Goal: Task Accomplishment & Management: Complete application form

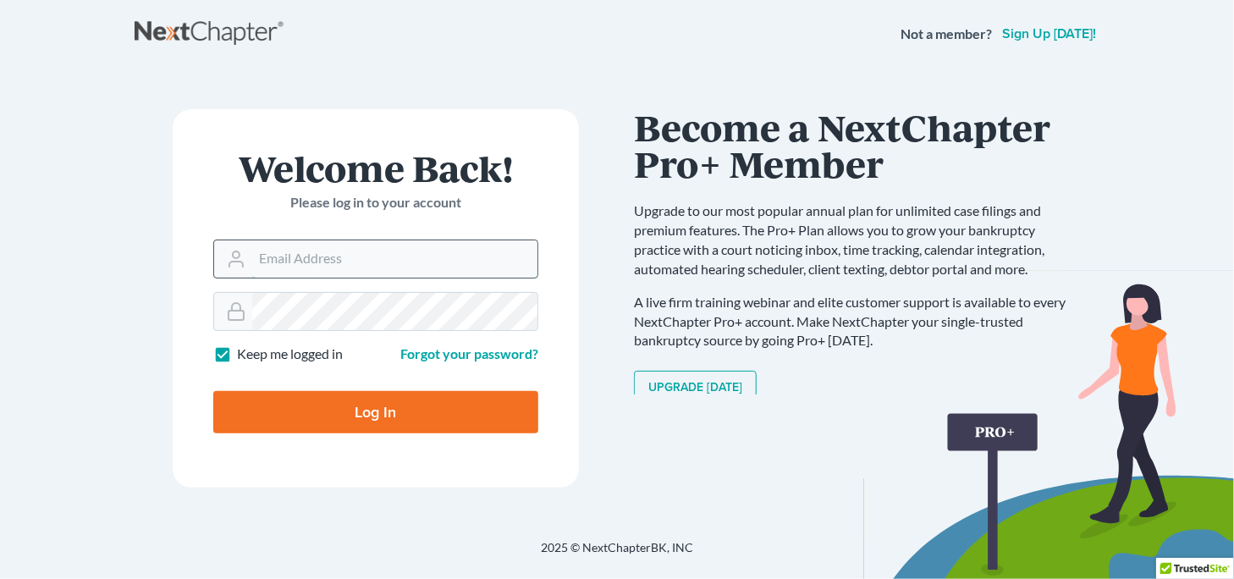
click at [405, 246] on input "Email Address" at bounding box center [394, 258] width 285 height 37
type input "legalassistant@vanwinklelegal.com"
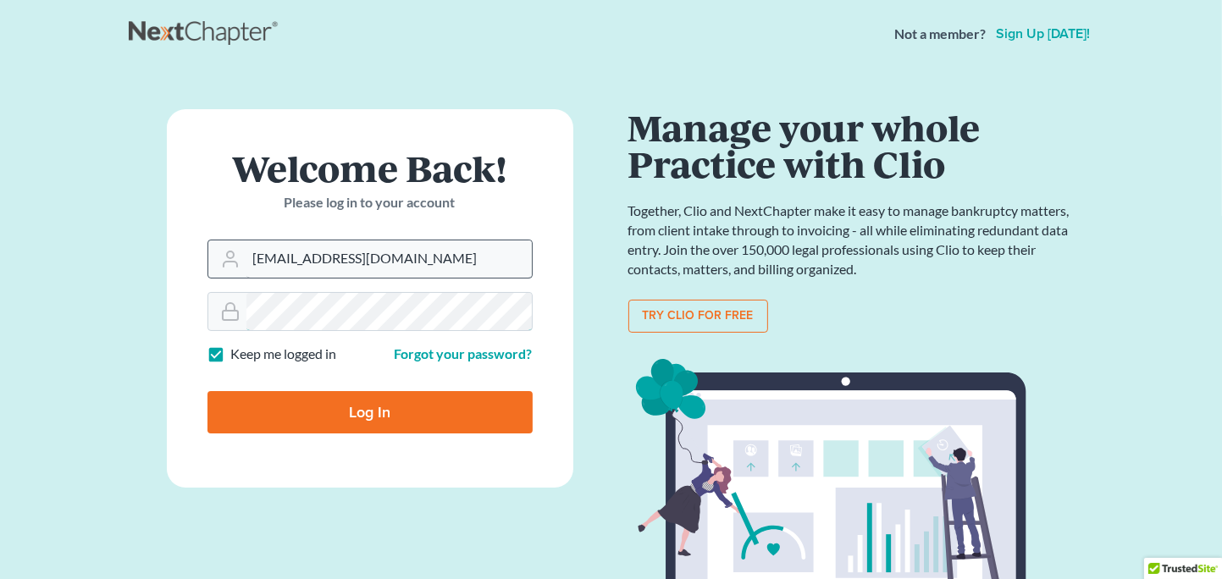
click at [207, 391] on input "Log In" at bounding box center [369, 412] width 325 height 42
type input "Thinking..."
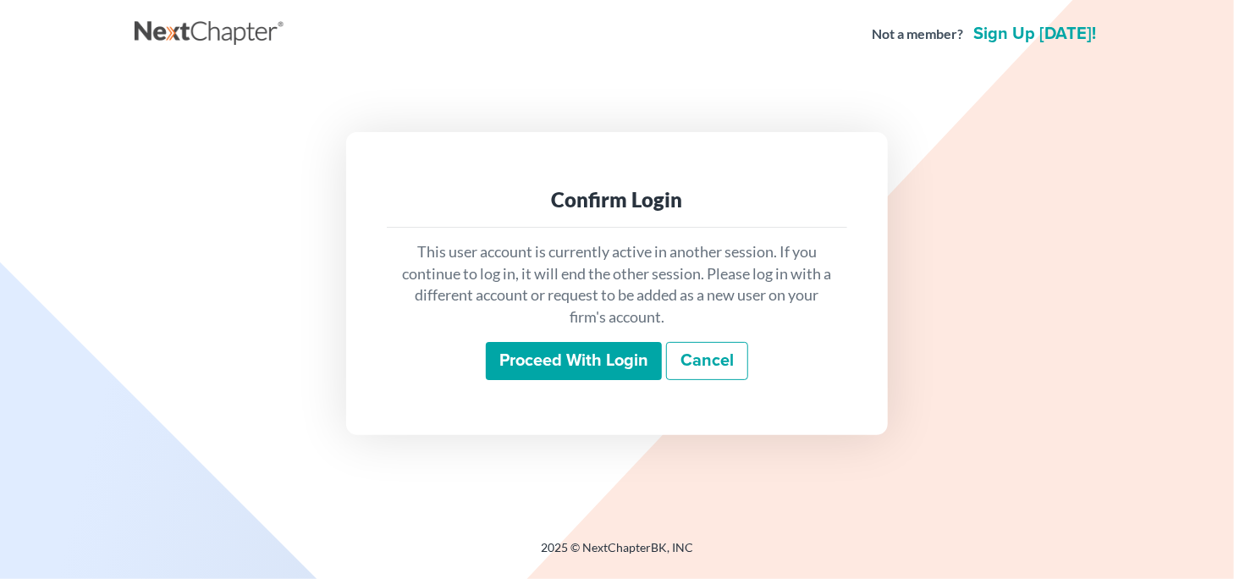
click at [603, 358] on input "Proceed with login" at bounding box center [574, 361] width 176 height 39
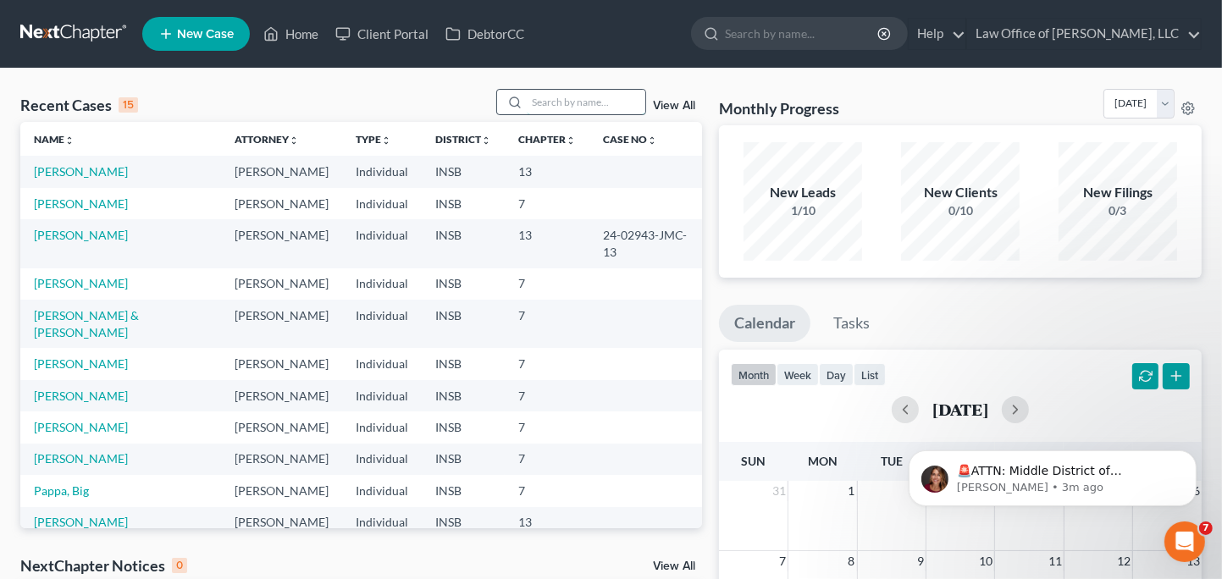
click at [555, 101] on input "search" at bounding box center [586, 102] width 119 height 25
type input "[PERSON_NAME]"
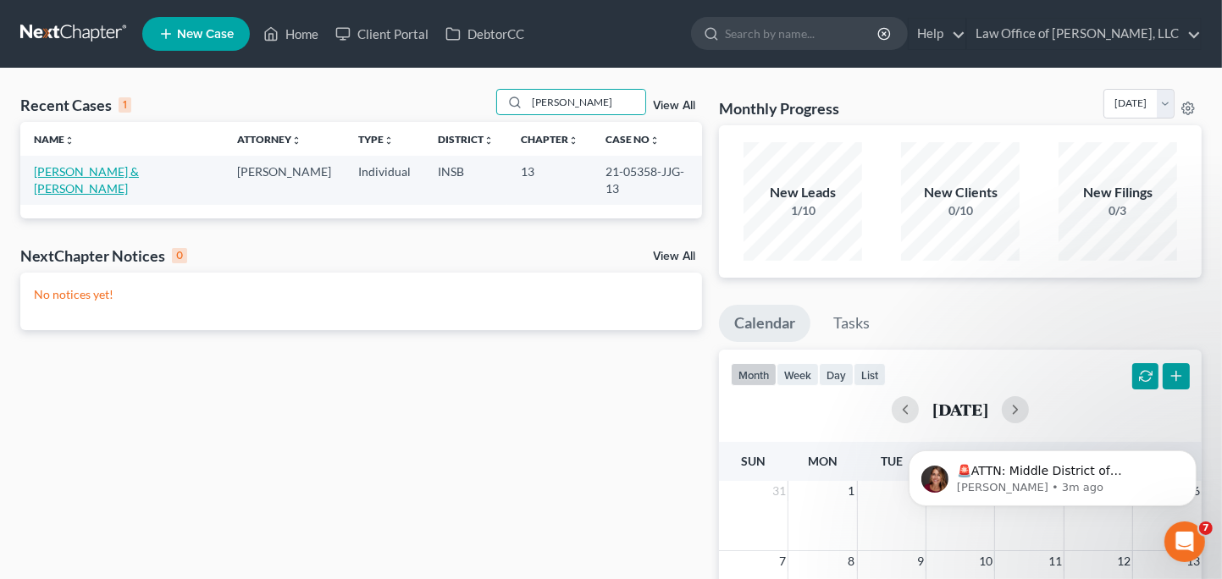
click at [112, 172] on link "[PERSON_NAME] & [PERSON_NAME]" at bounding box center [86, 179] width 105 height 31
select select "10"
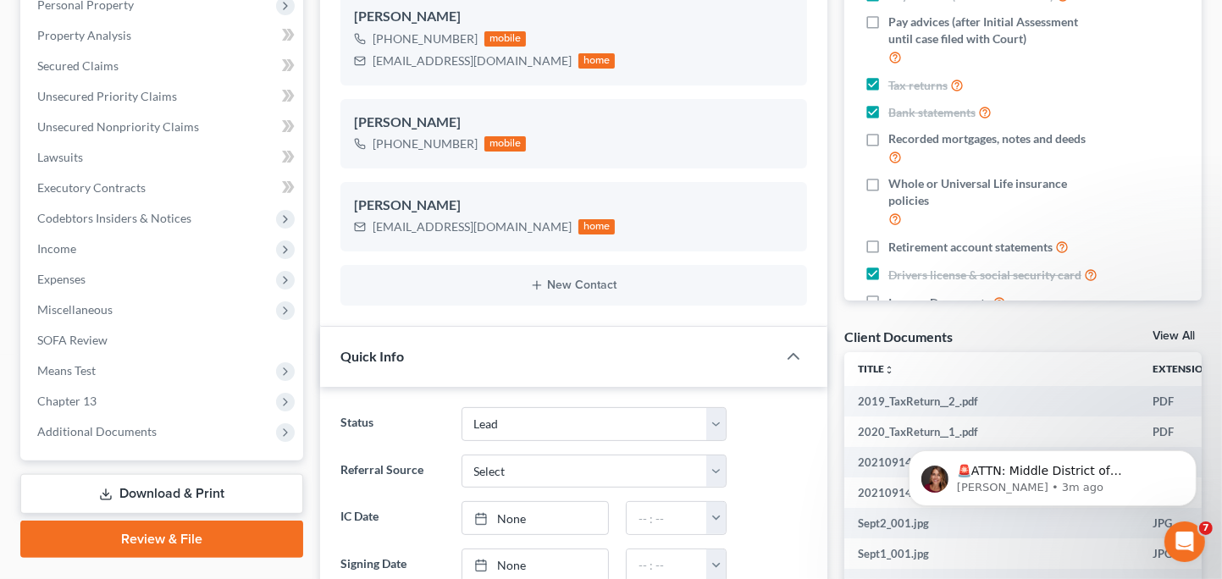
scroll to position [339, 0]
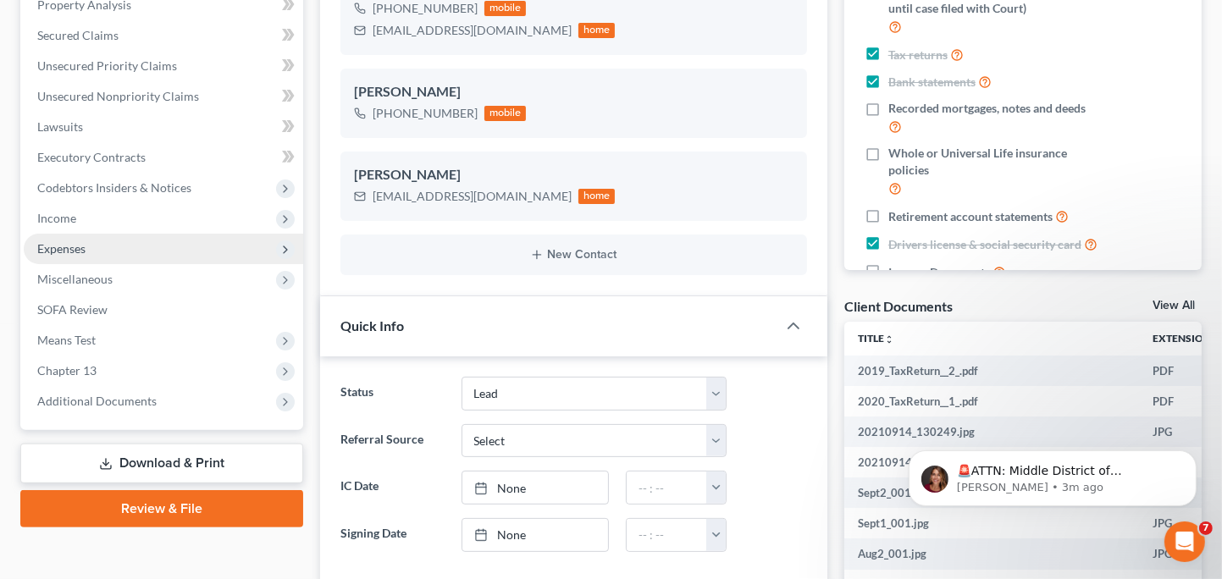
click at [268, 244] on span "Expenses" at bounding box center [163, 249] width 279 height 30
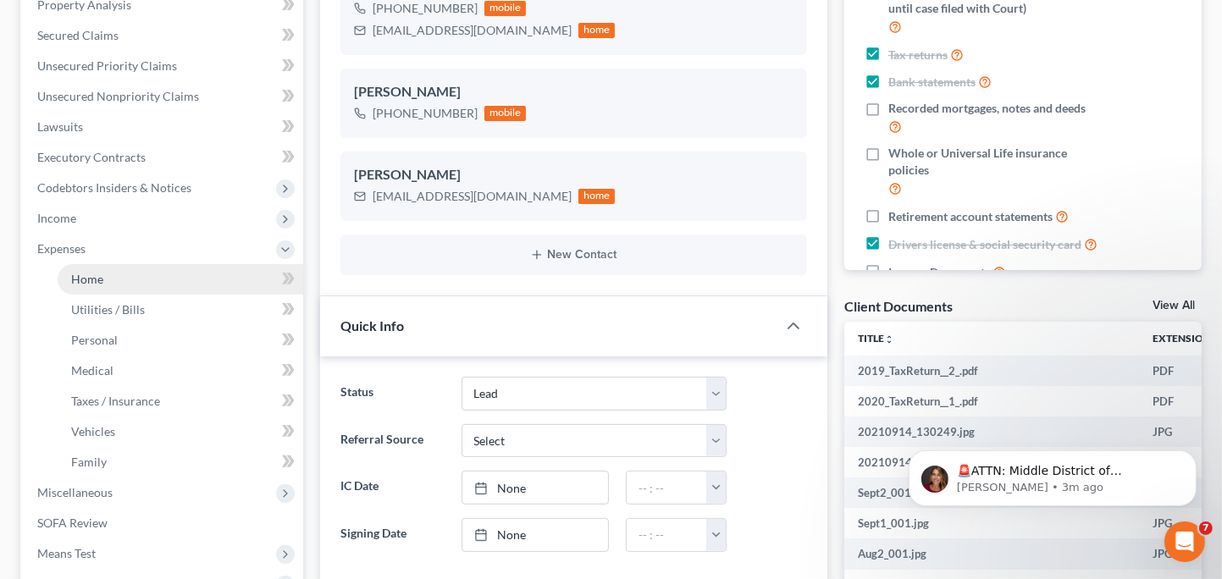
click at [237, 271] on link "Home" at bounding box center [181, 279] width 246 height 30
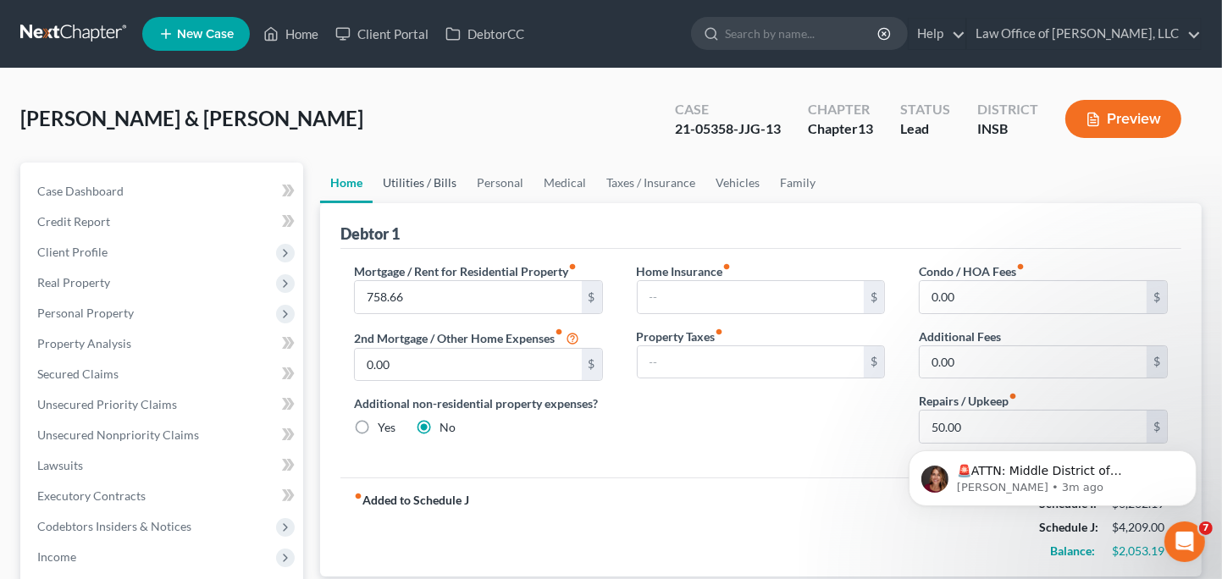
click at [431, 179] on link "Utilities / Bills" at bounding box center [419, 183] width 94 height 41
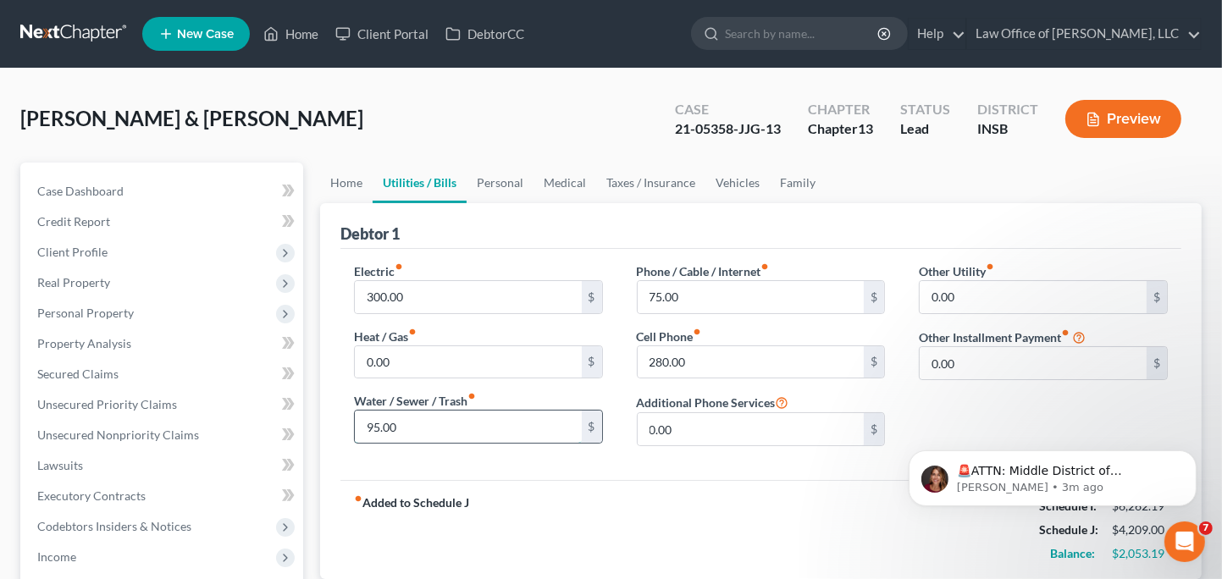
click at [437, 416] on input "95.00" at bounding box center [468, 427] width 227 height 32
click at [533, 483] on div "fiber_manual_record Added to Schedule J Schedule I: $6,262.19 Schedule J: $4,20…" at bounding box center [760, 529] width 841 height 99
click at [694, 290] on input "75.00" at bounding box center [750, 297] width 227 height 32
click at [768, 376] on input "280.00" at bounding box center [750, 362] width 227 height 32
click at [745, 428] on input "0.00" at bounding box center [750, 429] width 227 height 32
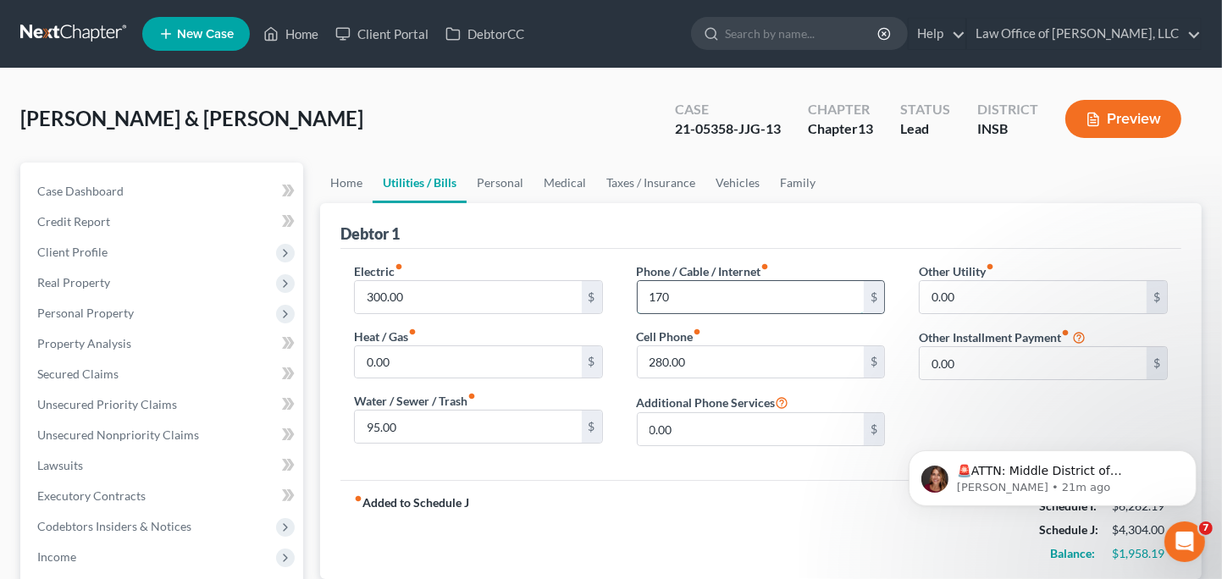
click at [782, 285] on input "170" at bounding box center [750, 297] width 227 height 32
type input "170.00"
drag, startPoint x: 374, startPoint y: 422, endPoint x: 387, endPoint y: 414, distance: 14.8
click at [372, 422] on input "95.00" at bounding box center [468, 427] width 227 height 32
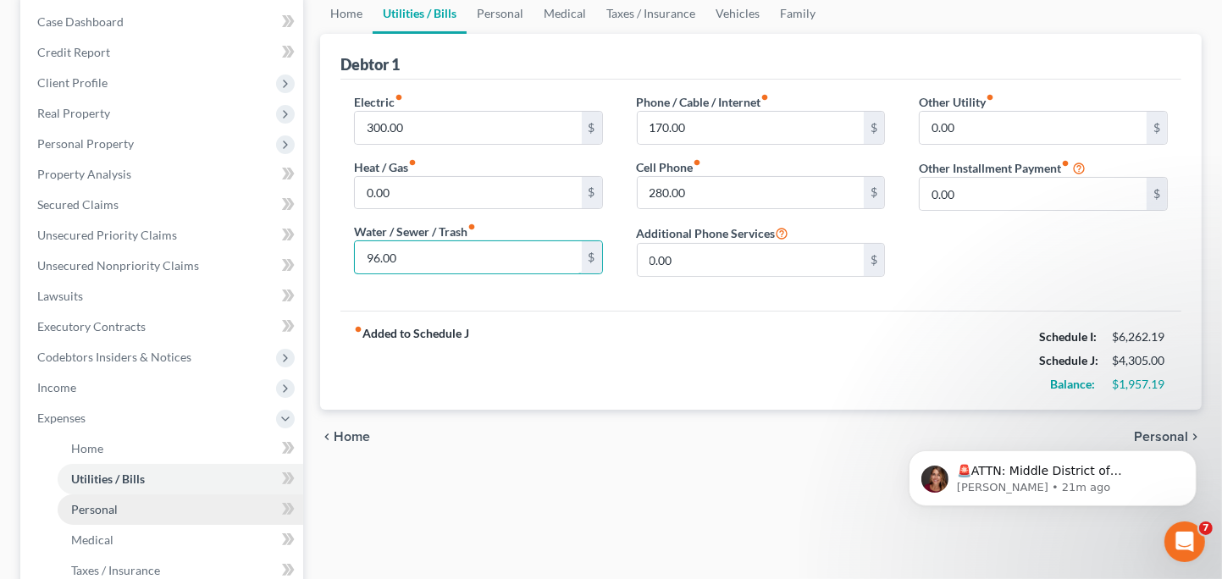
type input "96.00"
click at [183, 505] on link "Personal" at bounding box center [181, 509] width 246 height 30
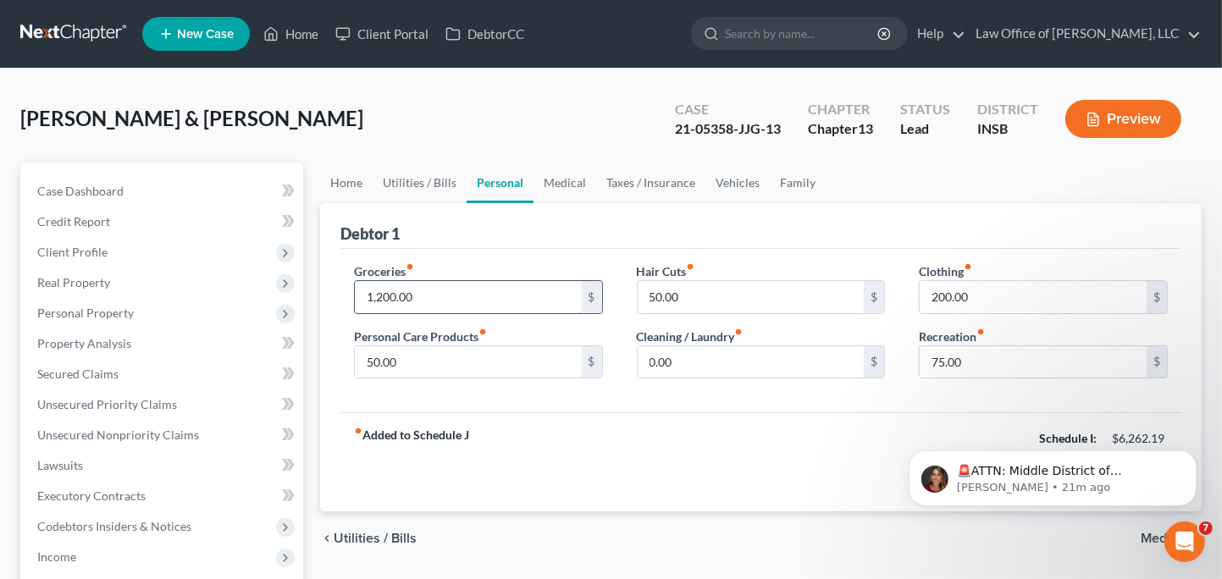
click at [383, 295] on input "1,200.00" at bounding box center [468, 297] width 227 height 32
click at [383, 290] on input "1,200.00" at bounding box center [468, 297] width 227 height 32
click at [383, 291] on input "1,200.00" at bounding box center [468, 297] width 227 height 32
type input "1,000.00"
click at [944, 301] on input "200.00" at bounding box center [1032, 297] width 227 height 32
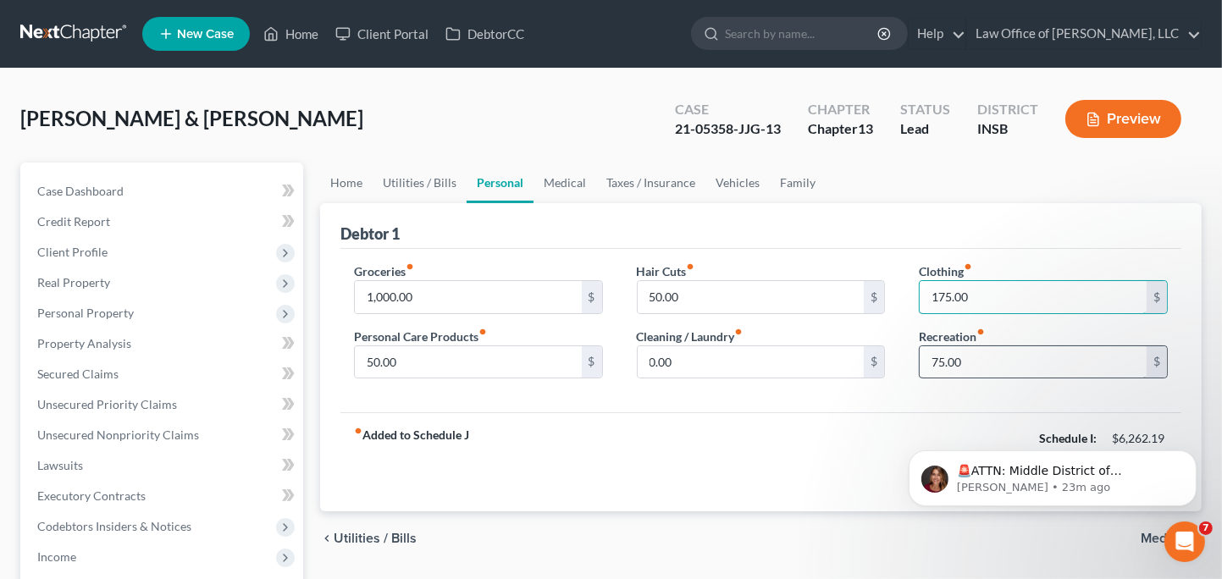
type input "175.00"
click at [1057, 364] on input "75.00" at bounding box center [1032, 362] width 227 height 32
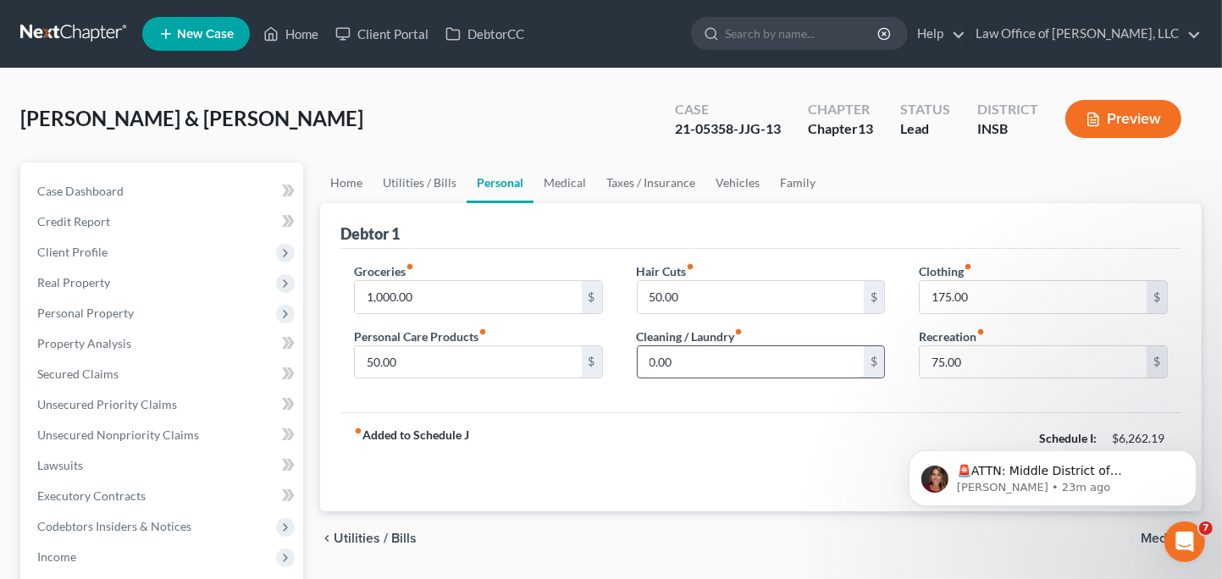
click at [815, 365] on input "0.00" at bounding box center [750, 362] width 227 height 32
click at [816, 412] on div "fiber_manual_record Added to Schedule J Schedule I: $6,262.19 Schedule J: $4,08…" at bounding box center [760, 461] width 841 height 99
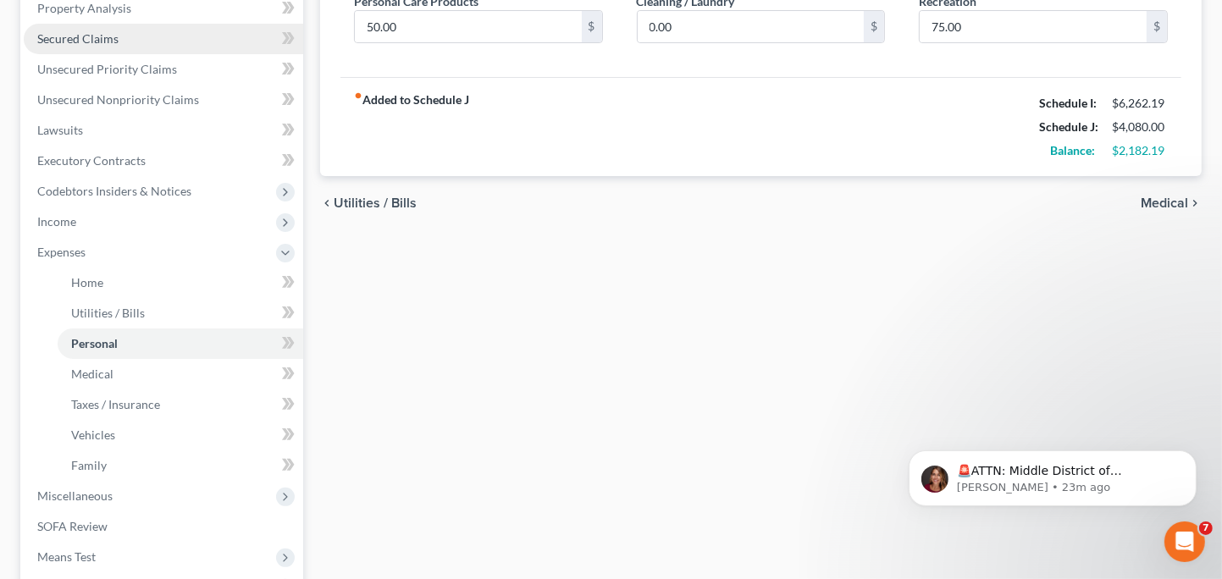
scroll to position [339, 0]
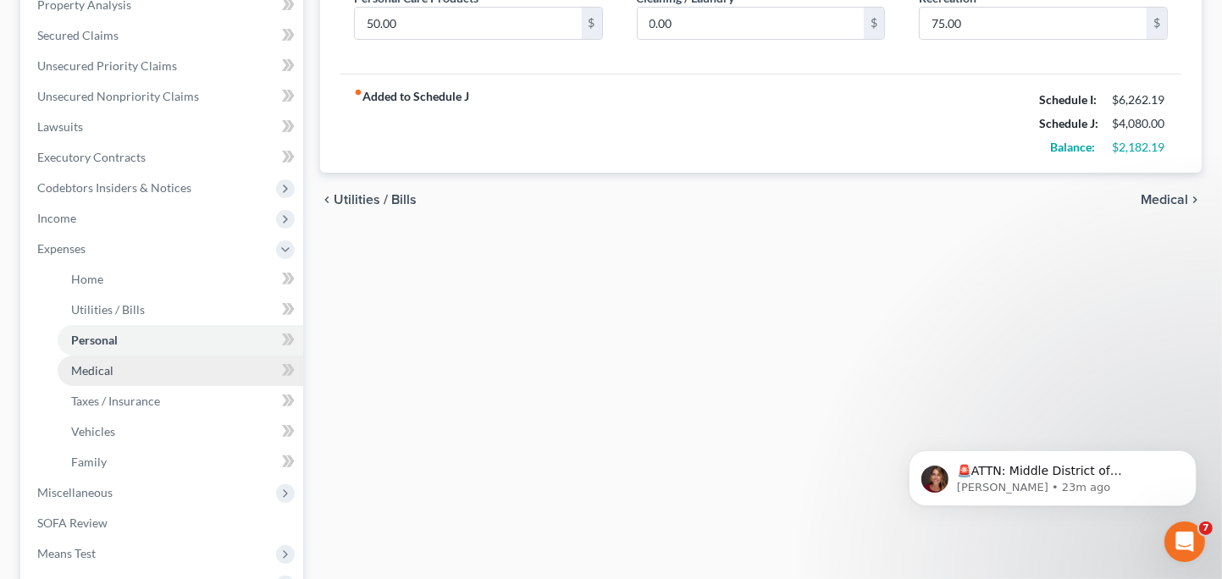
click at [159, 372] on link "Medical" at bounding box center [181, 371] width 246 height 30
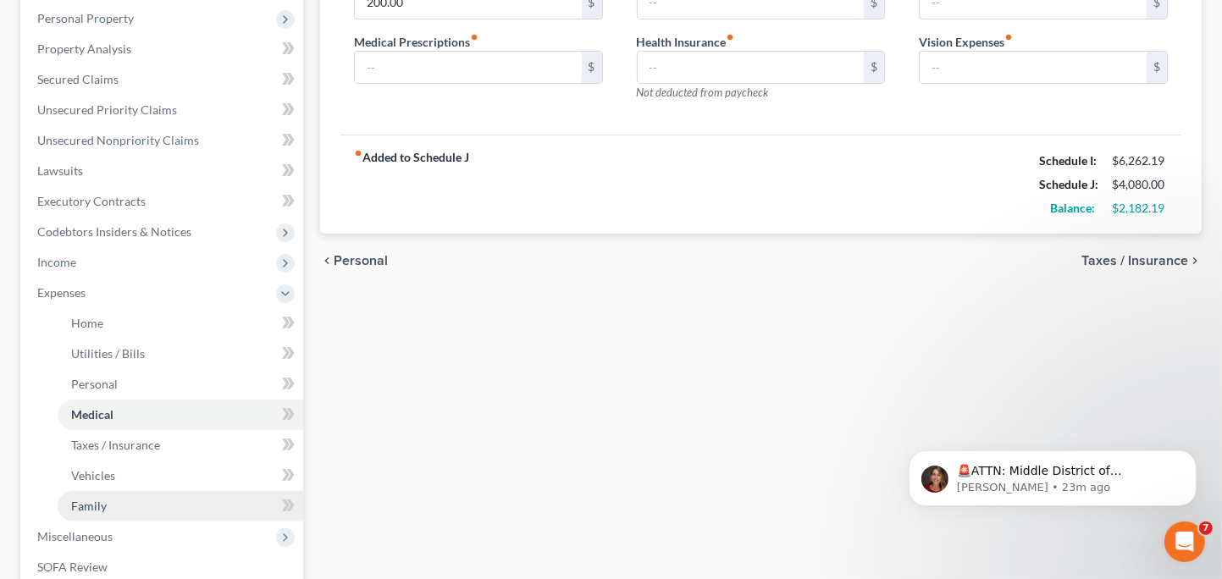
scroll to position [423, 0]
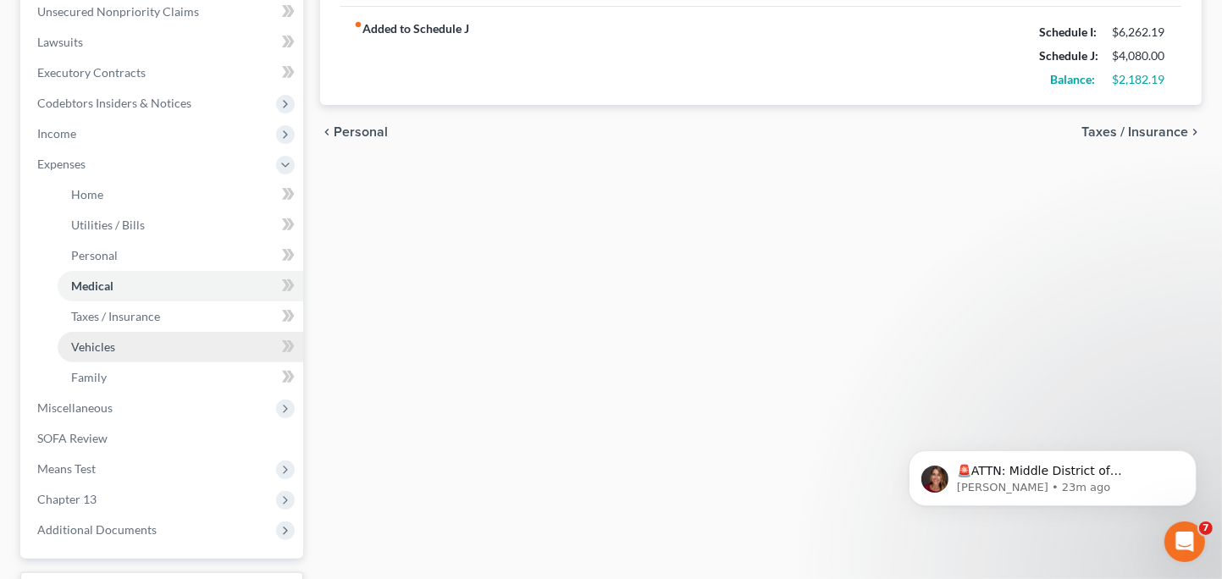
click at [212, 351] on link "Vehicles" at bounding box center [181, 347] width 246 height 30
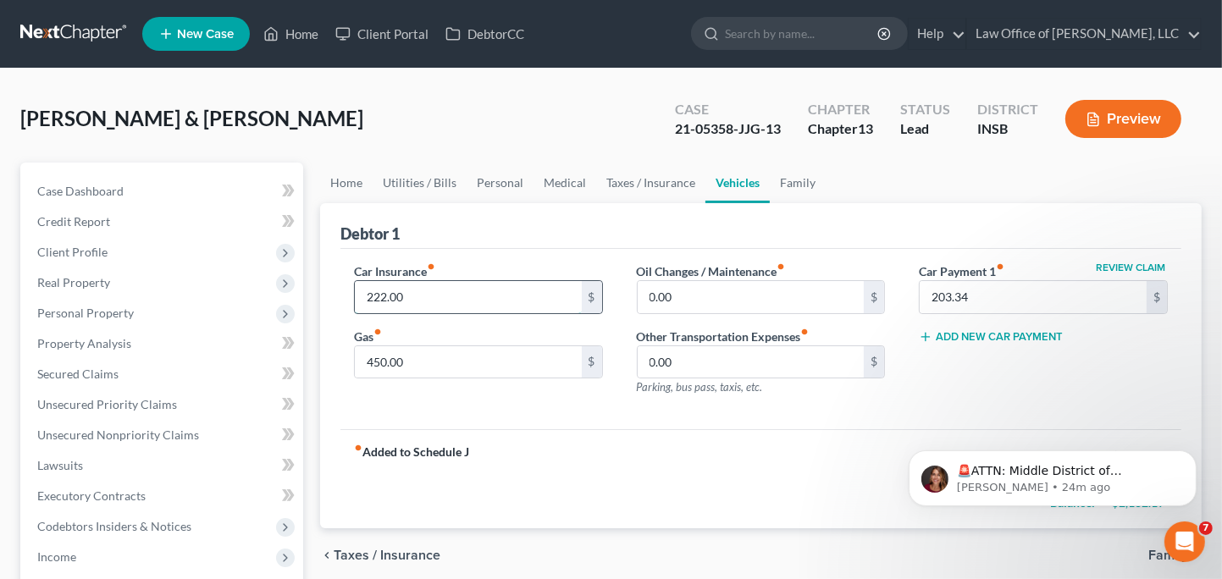
click at [383, 294] on input "222.00" at bounding box center [468, 297] width 227 height 32
type input "236.00"
click at [428, 359] on input "450.00" at bounding box center [468, 362] width 227 height 32
type input "375.00"
click at [999, 388] on div "Review Claim Car Payment 1 fiber_manual_record 203.34 $ Add New Car Payment" at bounding box center [1043, 335] width 283 height 147
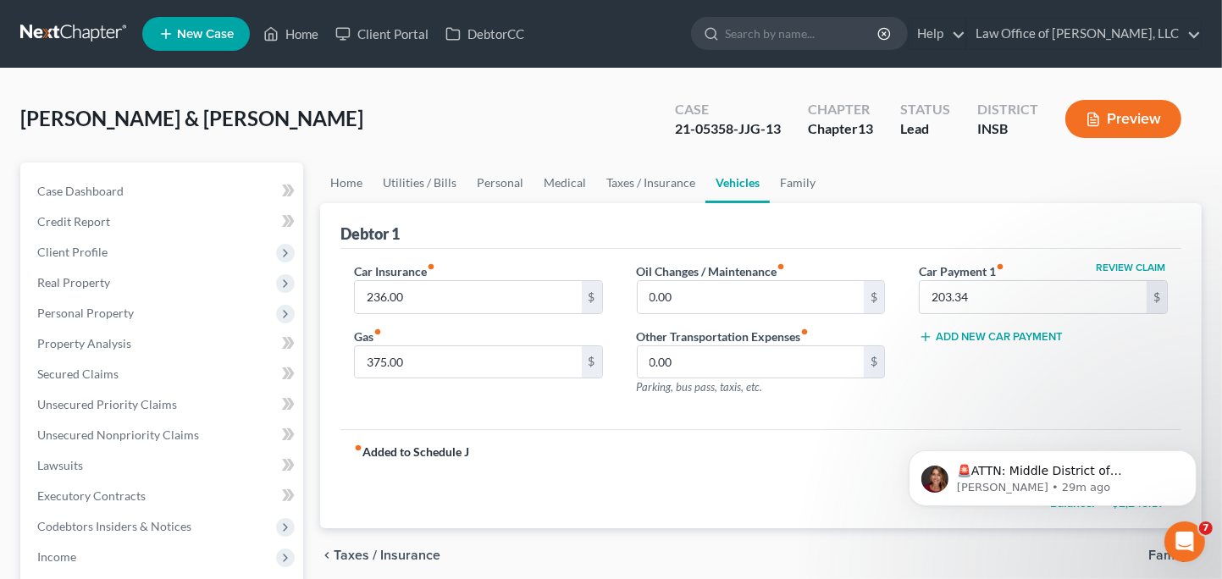
click at [1117, 121] on button "Preview" at bounding box center [1123, 119] width 116 height 38
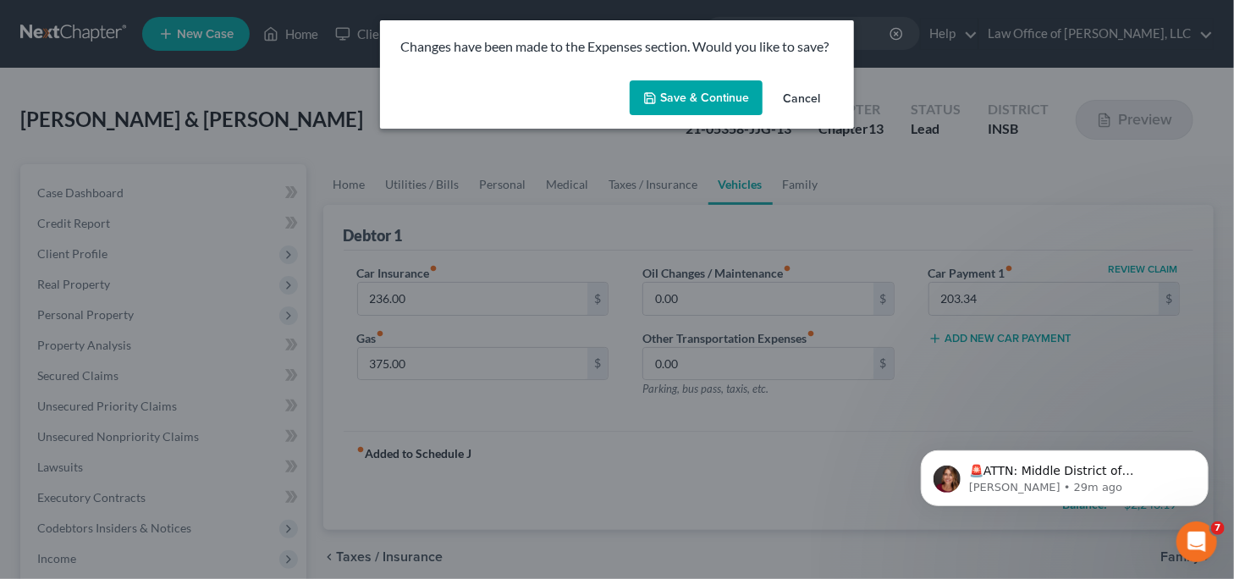
click at [681, 114] on button "Save & Continue" at bounding box center [696, 98] width 133 height 36
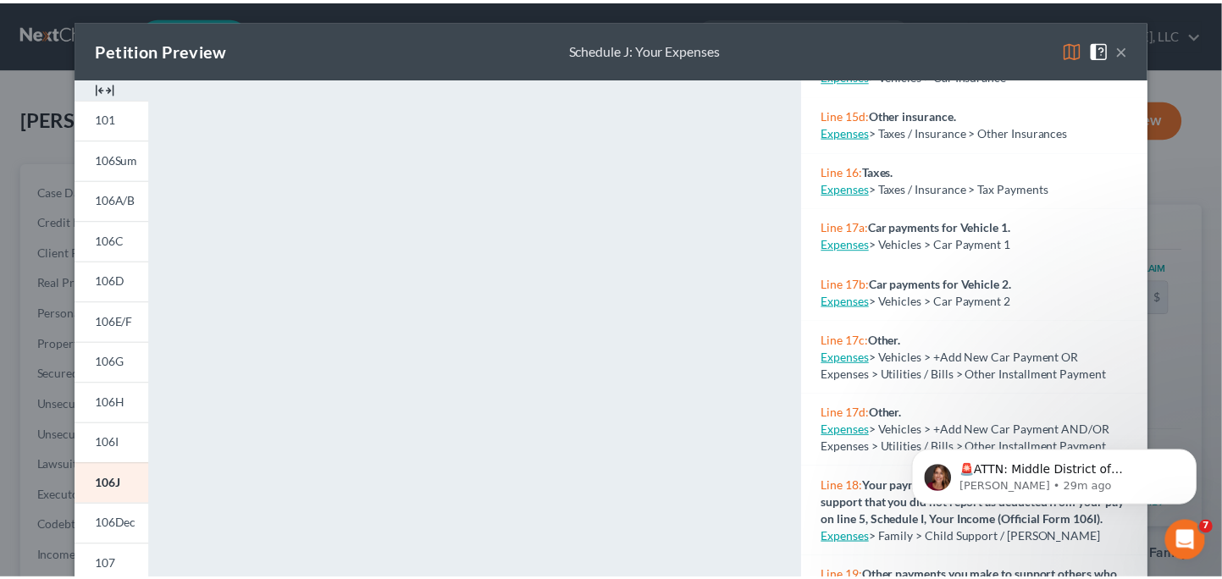
scroll to position [1599, 0]
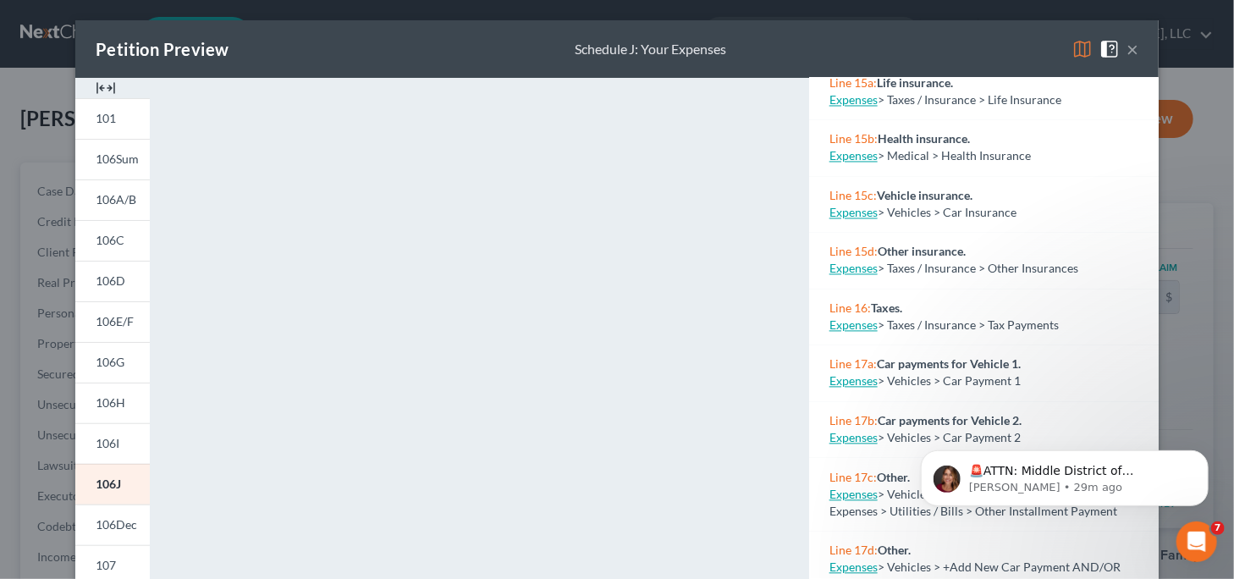
click at [1075, 50] on img at bounding box center [1083, 49] width 20 height 20
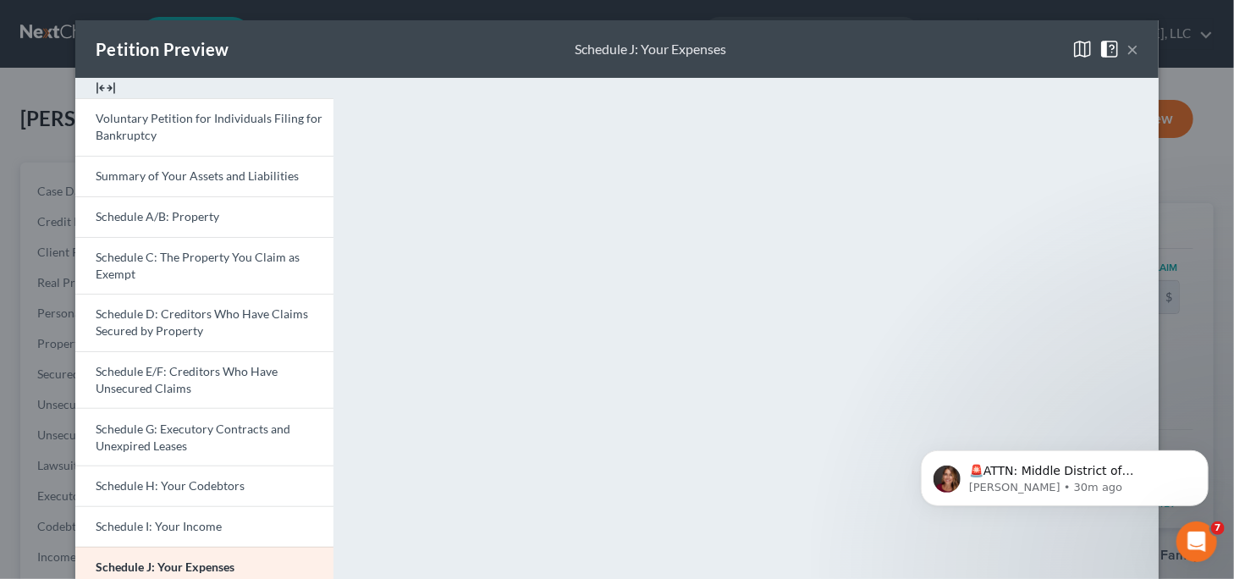
drag, startPoint x: 1129, startPoint y: 48, endPoint x: 1104, endPoint y: 86, distance: 45.8
click at [1128, 48] on button "×" at bounding box center [1133, 49] width 12 height 20
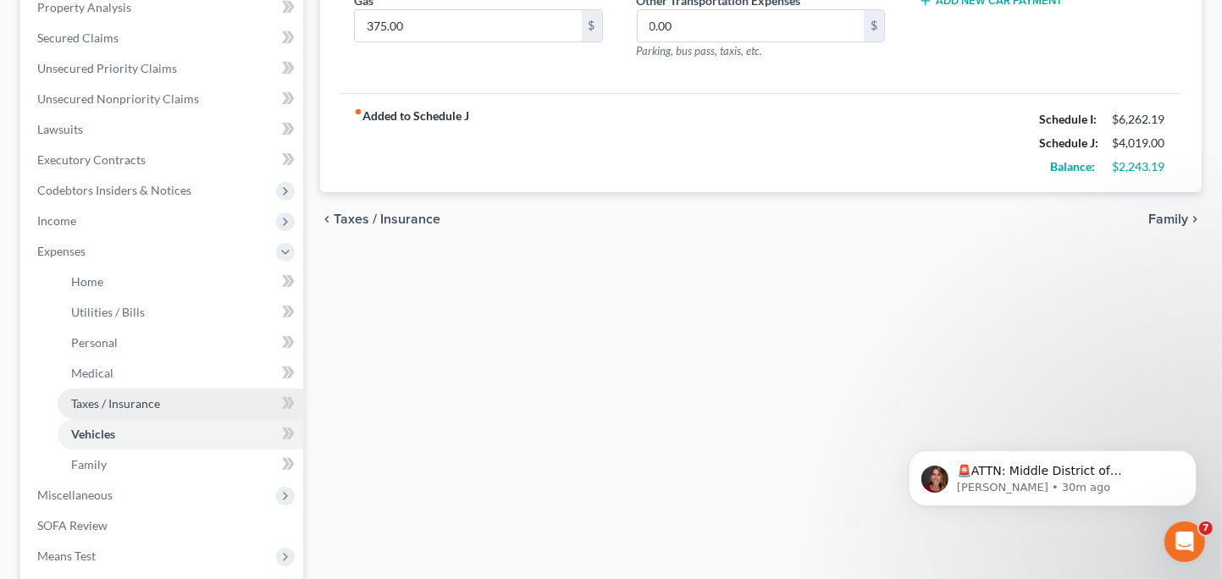
scroll to position [339, 0]
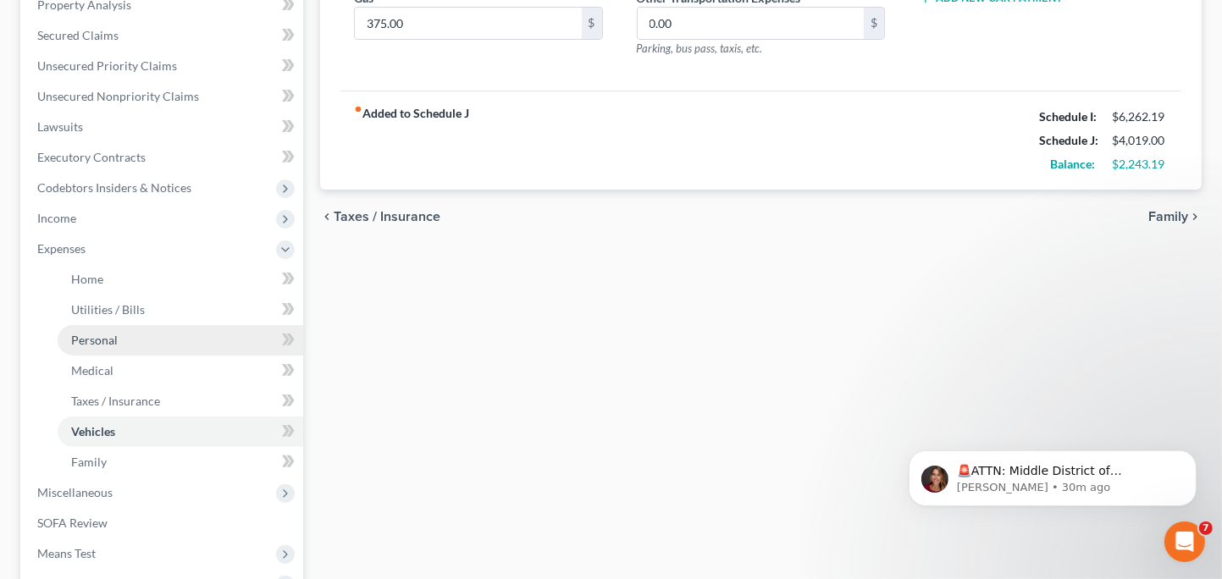
click at [169, 346] on link "Personal" at bounding box center [181, 340] width 246 height 30
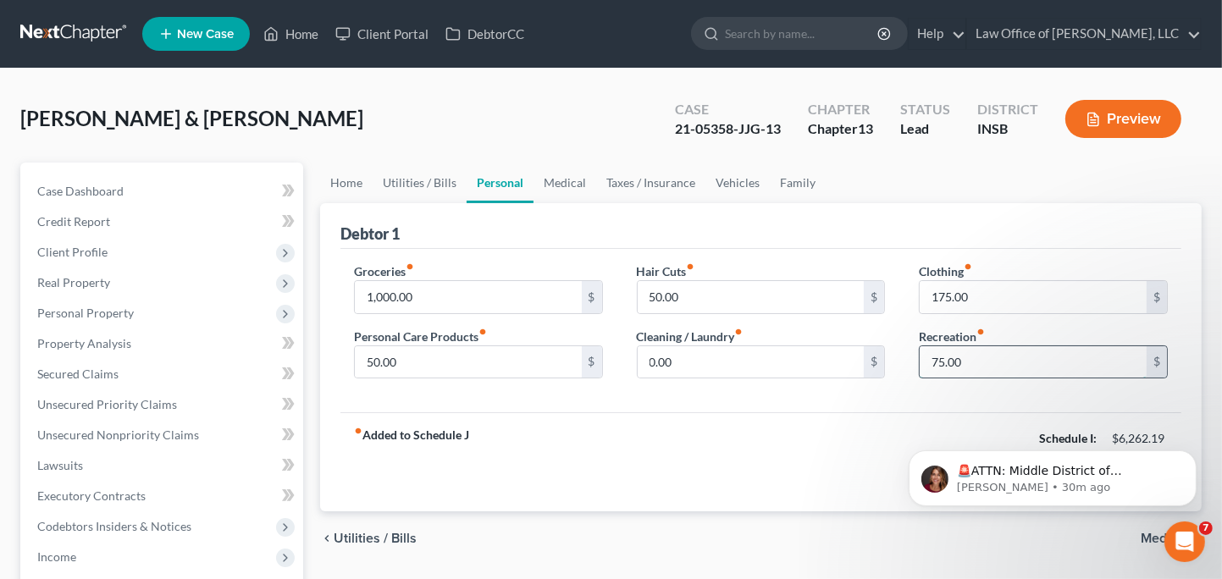
click at [1008, 354] on input "75.00" at bounding box center [1032, 362] width 227 height 32
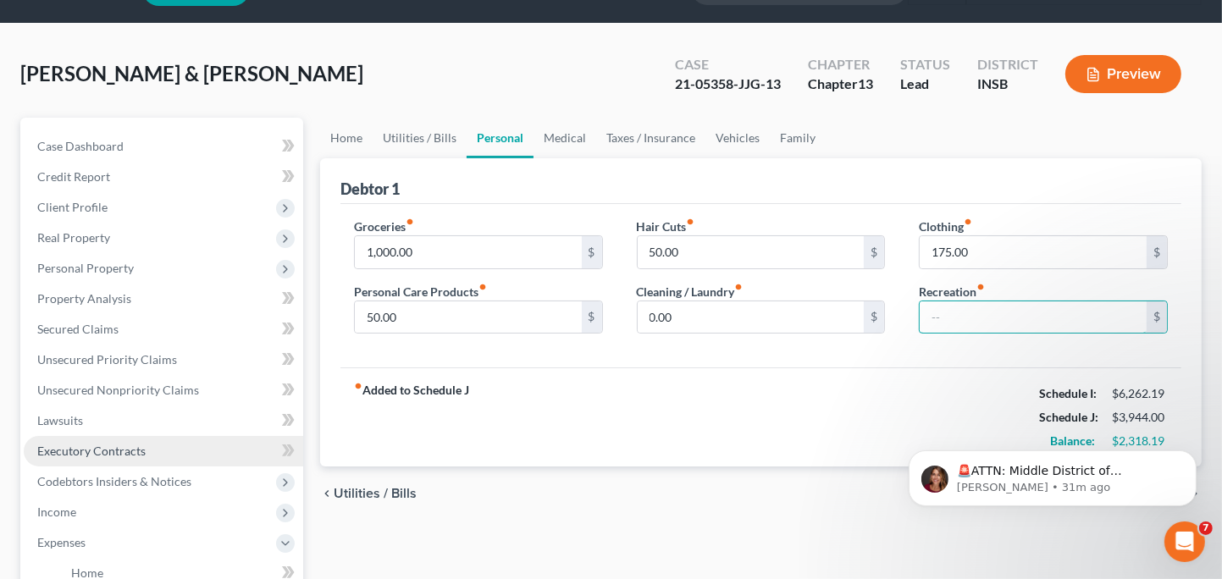
scroll to position [85, 0]
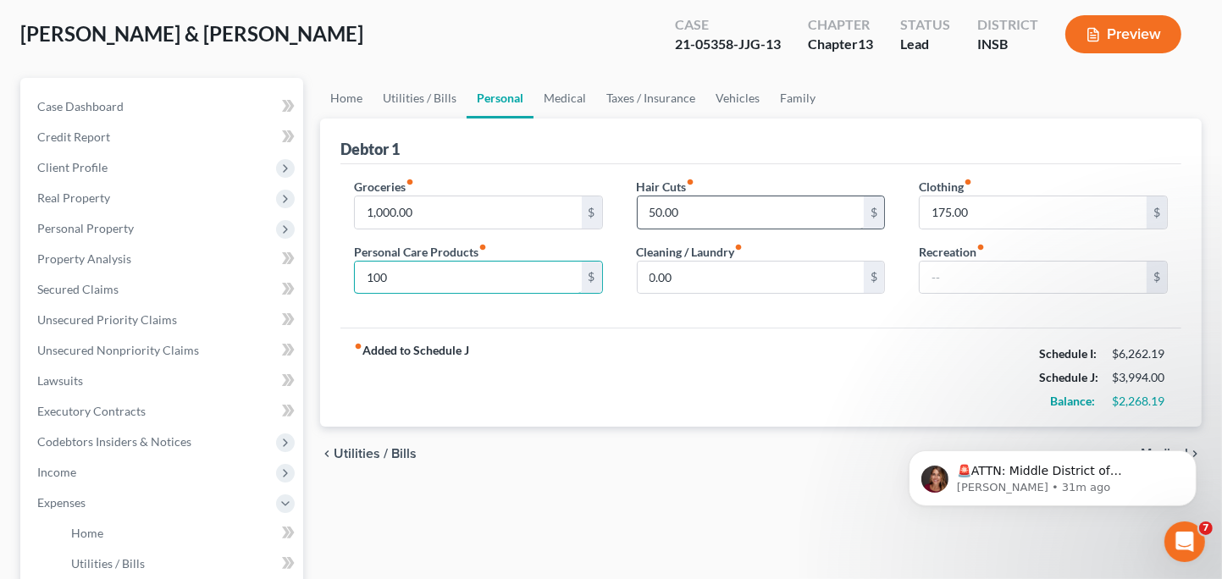
type input "100"
click at [775, 210] on input "50.00" at bounding box center [750, 212] width 227 height 32
type input "75.00"
click at [504, 278] on input "100" at bounding box center [468, 278] width 227 height 32
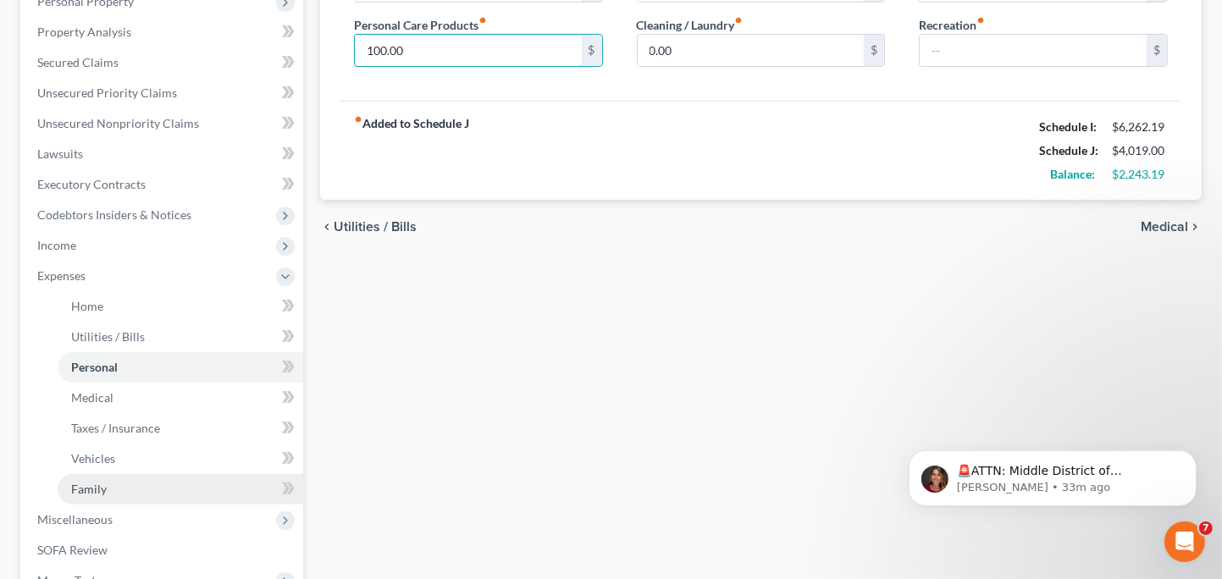
scroll to position [339, 0]
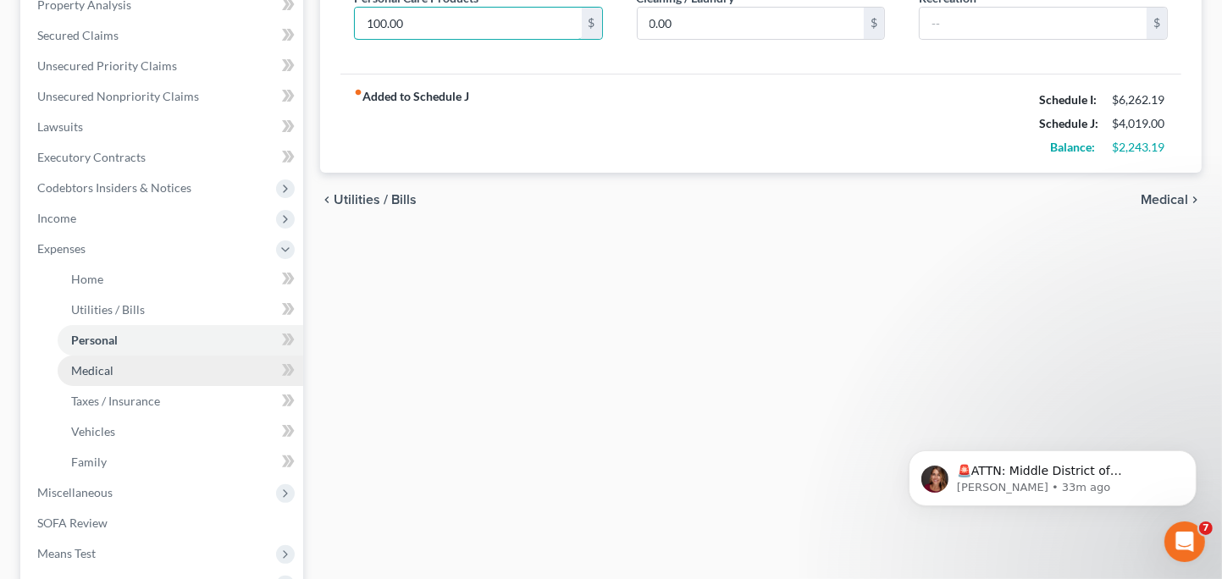
type input "100.00"
click at [152, 371] on link "Medical" at bounding box center [181, 371] width 246 height 30
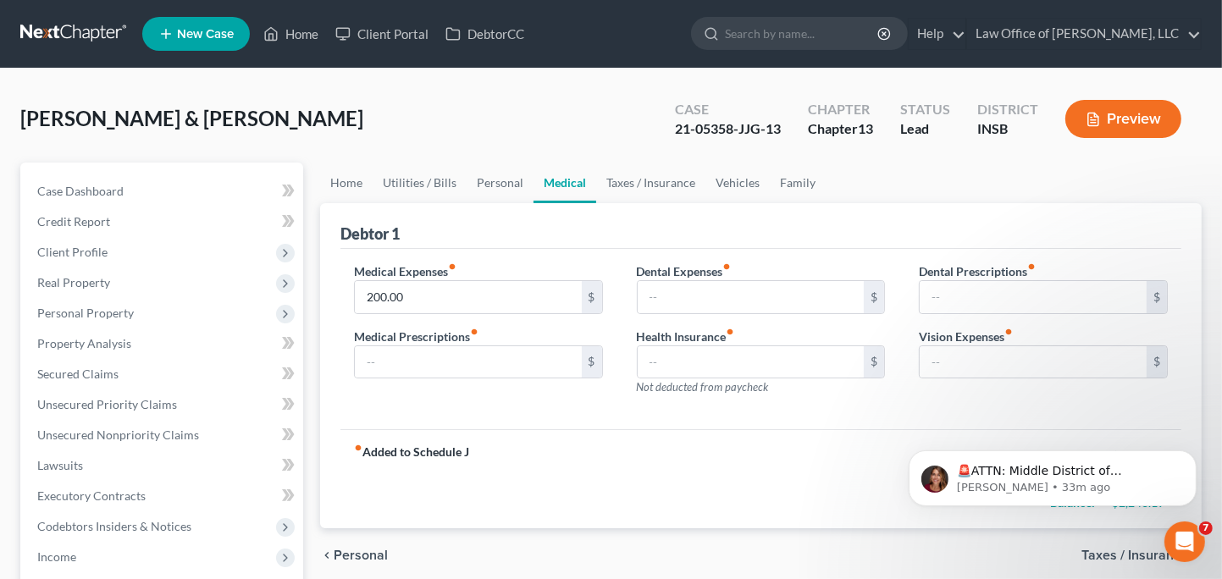
click at [1145, 118] on button "Preview" at bounding box center [1123, 119] width 116 height 38
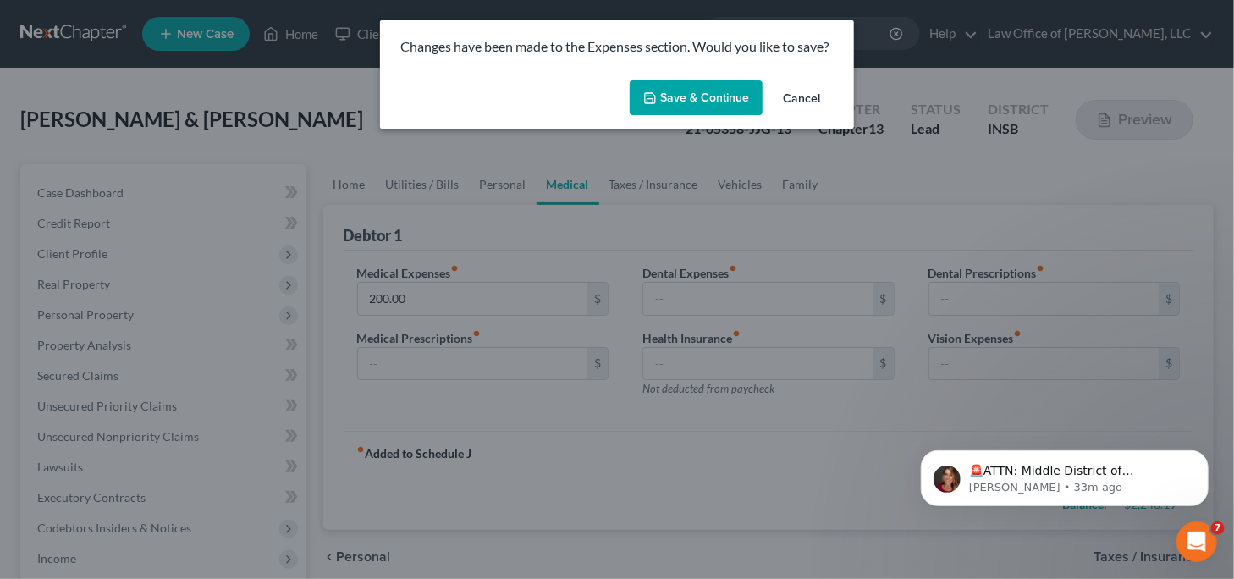
click at [738, 76] on div "Save & Continue Cancel" at bounding box center [617, 102] width 474 height 56
click at [731, 87] on button "Save & Continue" at bounding box center [696, 98] width 133 height 36
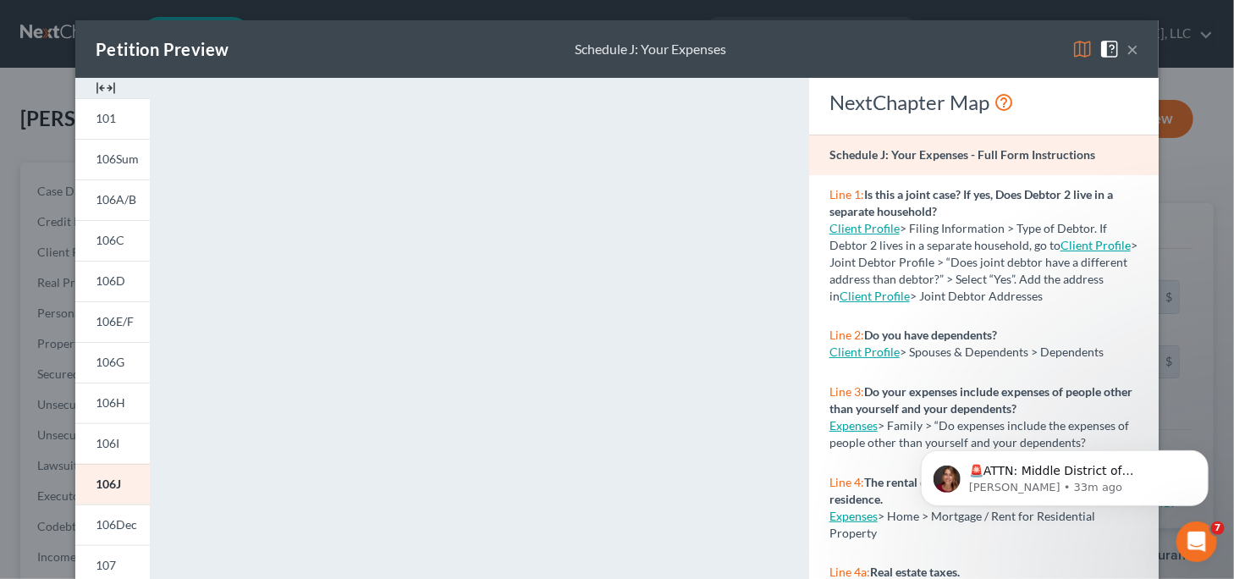
click at [1073, 48] on img at bounding box center [1083, 49] width 20 height 20
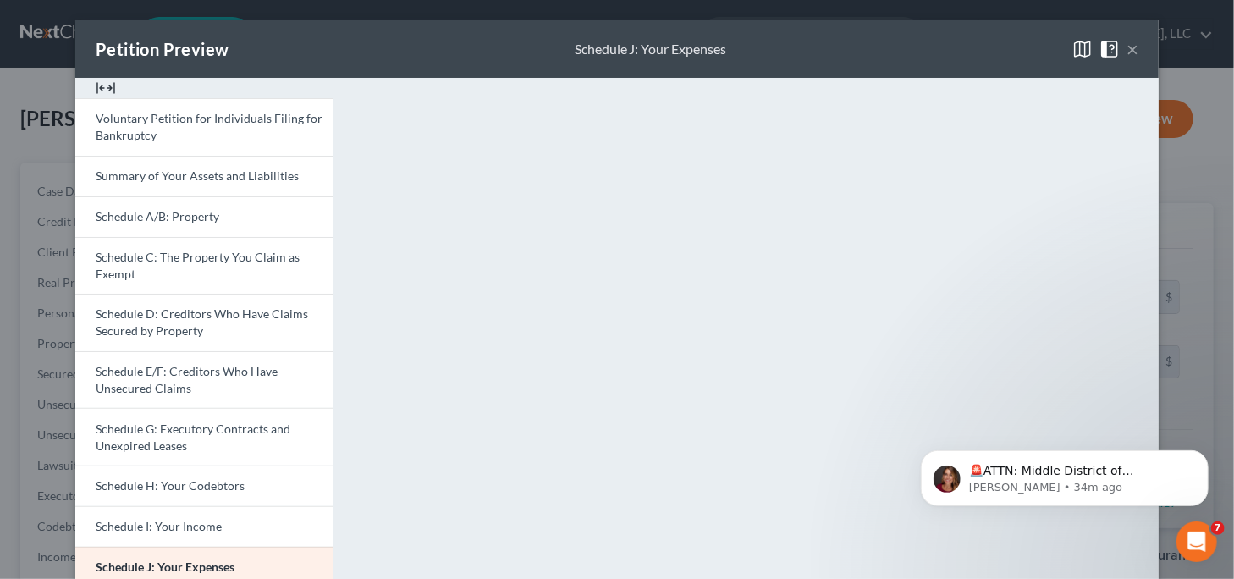
click at [1127, 50] on button "×" at bounding box center [1133, 49] width 12 height 20
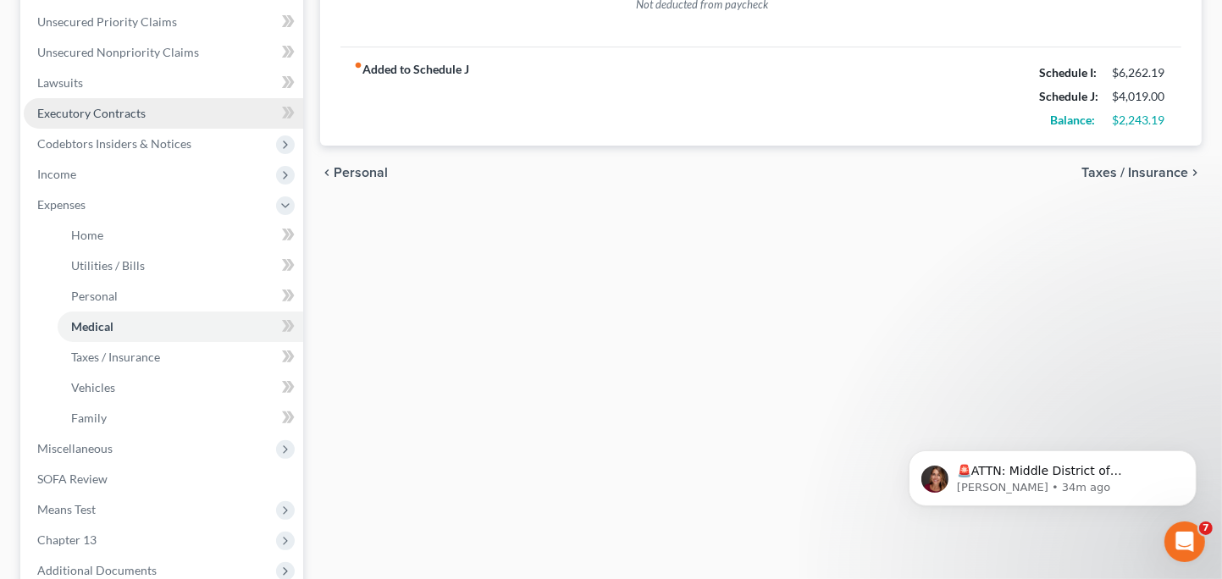
scroll to position [423, 0]
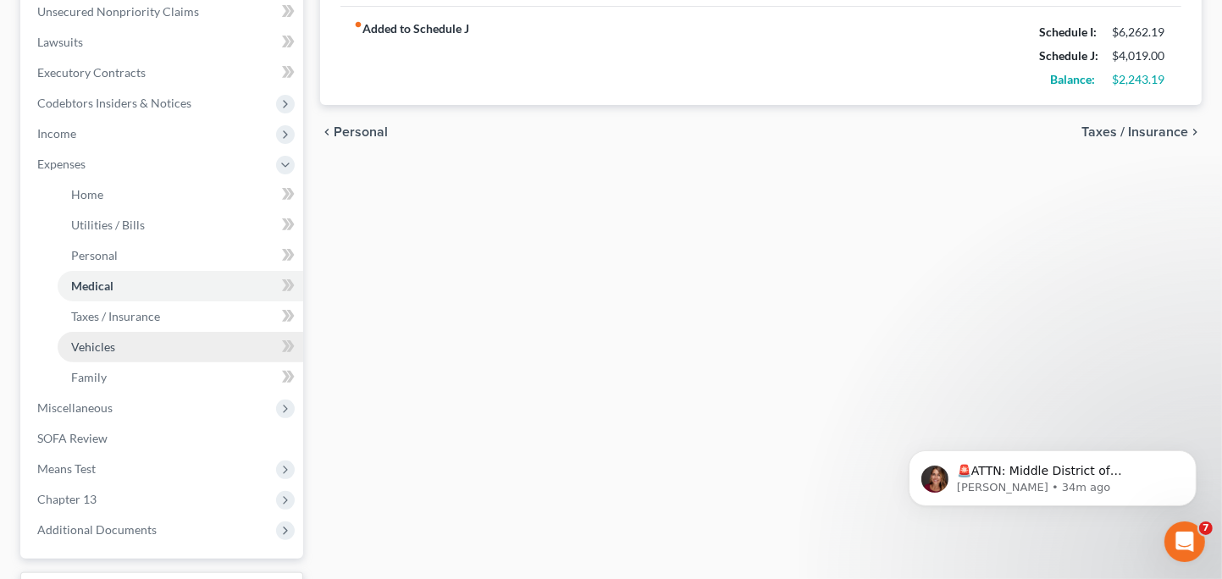
click at [160, 345] on link "Vehicles" at bounding box center [181, 347] width 246 height 30
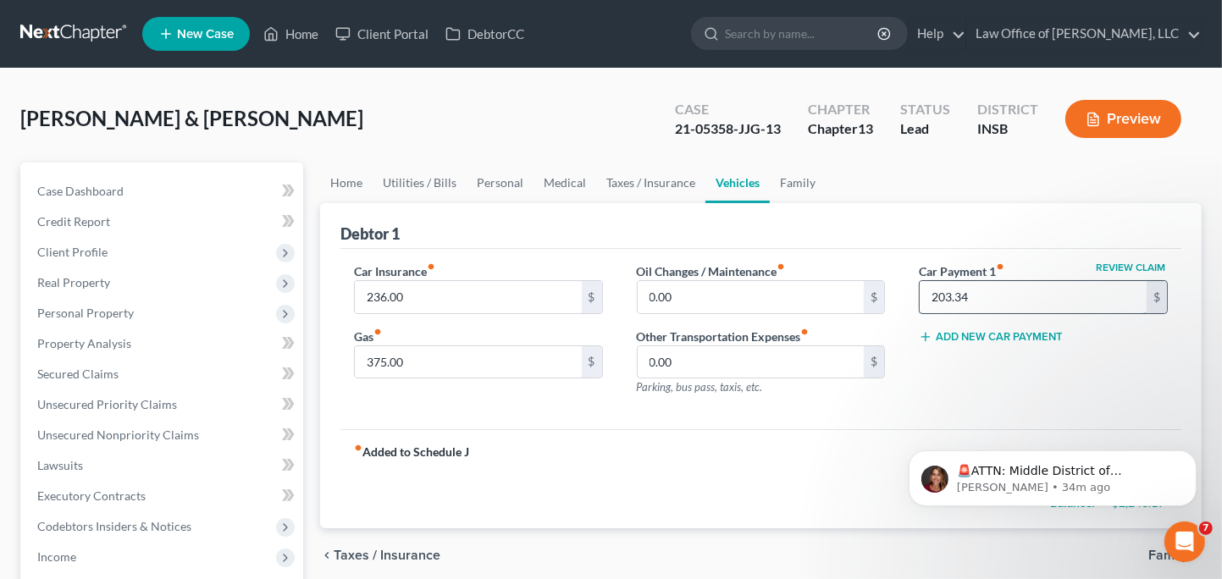
click at [985, 293] on input "203.34" at bounding box center [1032, 297] width 227 height 32
type input "0.00"
click at [1133, 124] on button "Preview" at bounding box center [1123, 119] width 116 height 38
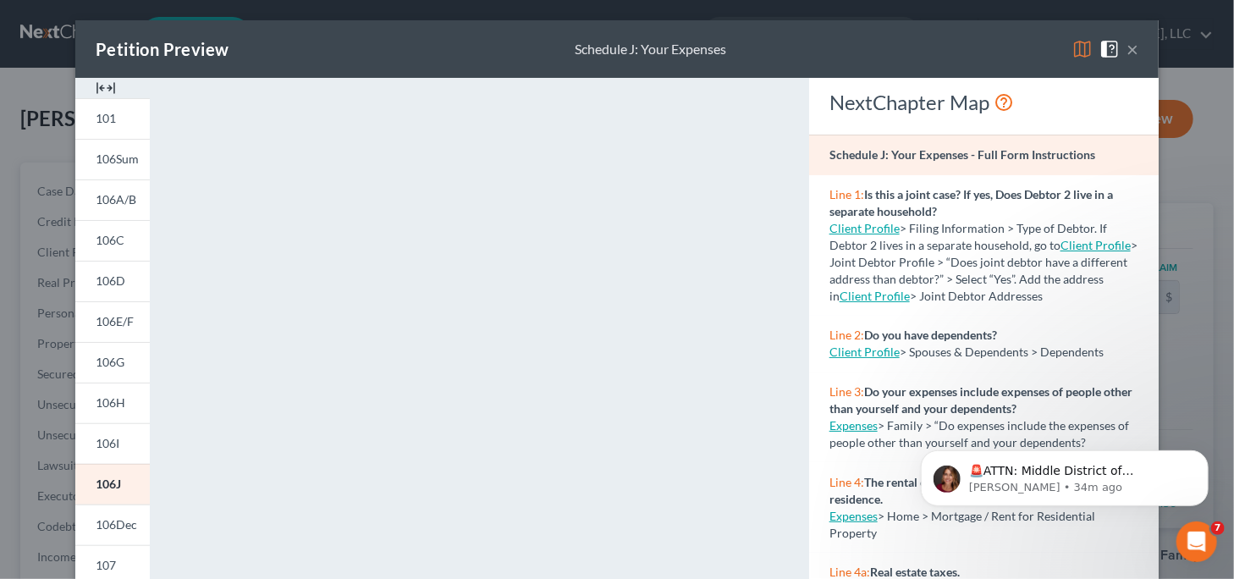
click at [1073, 49] on img at bounding box center [1083, 49] width 20 height 20
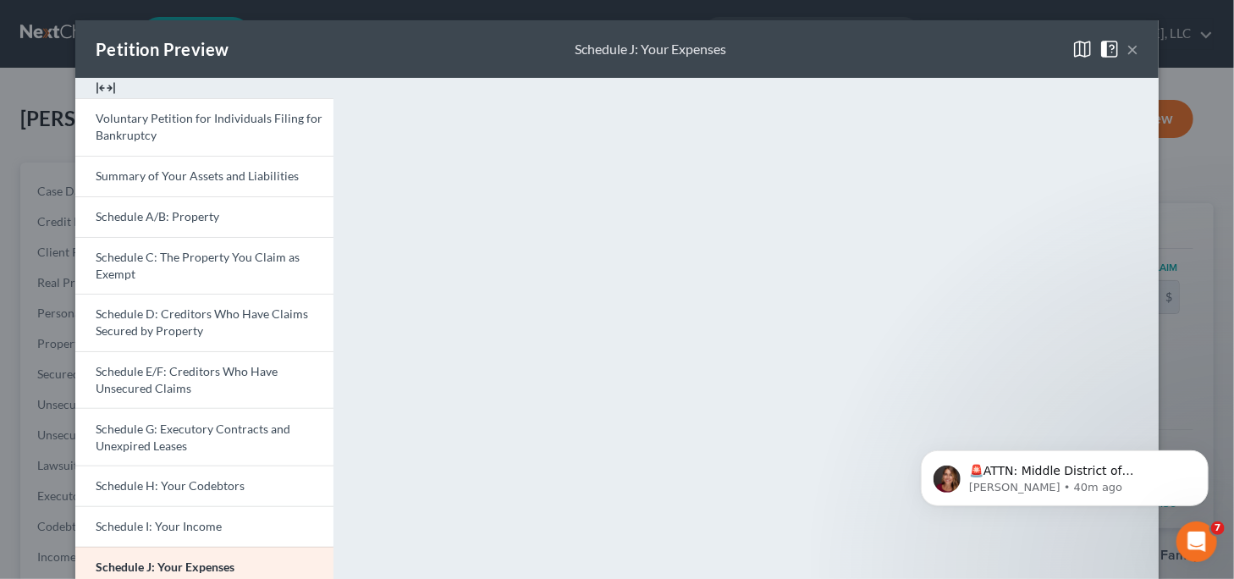
click at [1127, 51] on button "×" at bounding box center [1133, 49] width 12 height 20
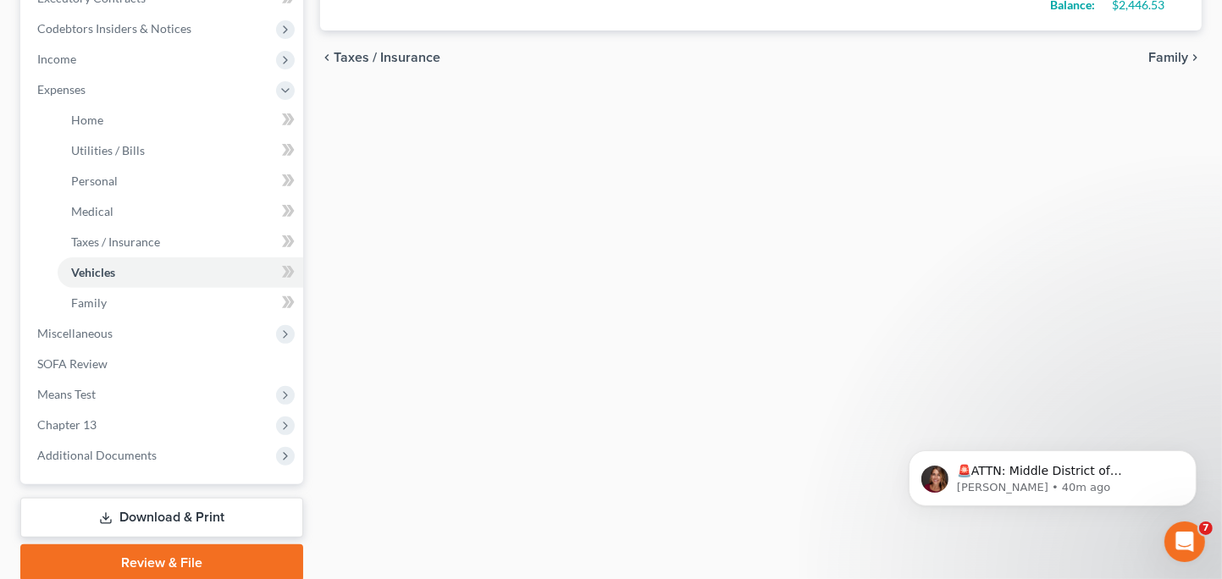
scroll to position [508, 0]
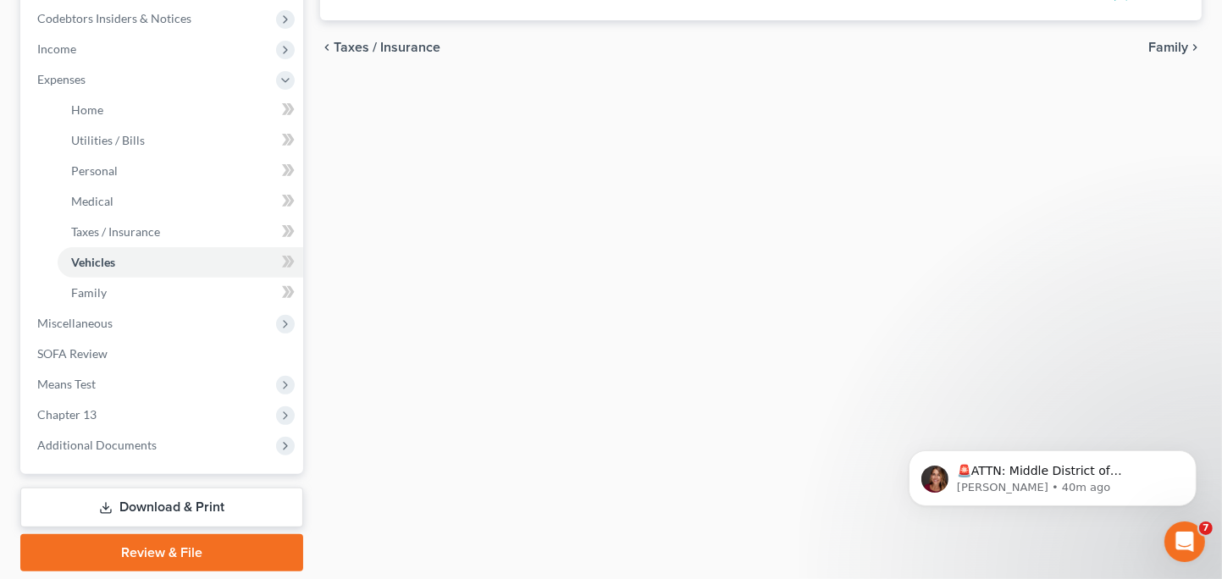
click at [217, 555] on link "Review & File" at bounding box center [161, 552] width 283 height 37
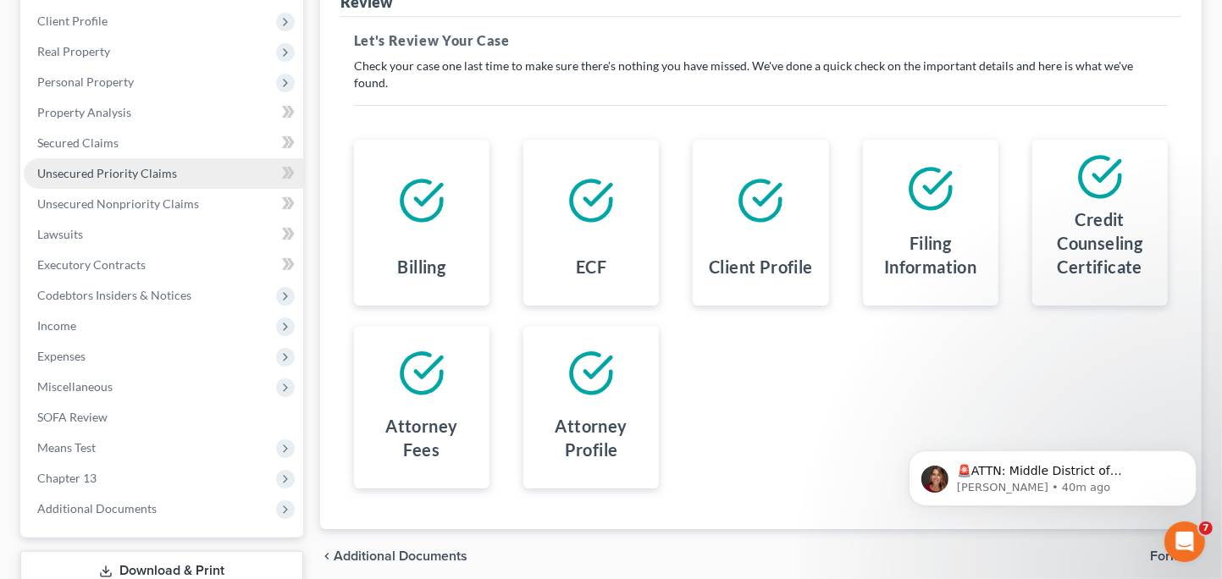
scroll to position [350, 0]
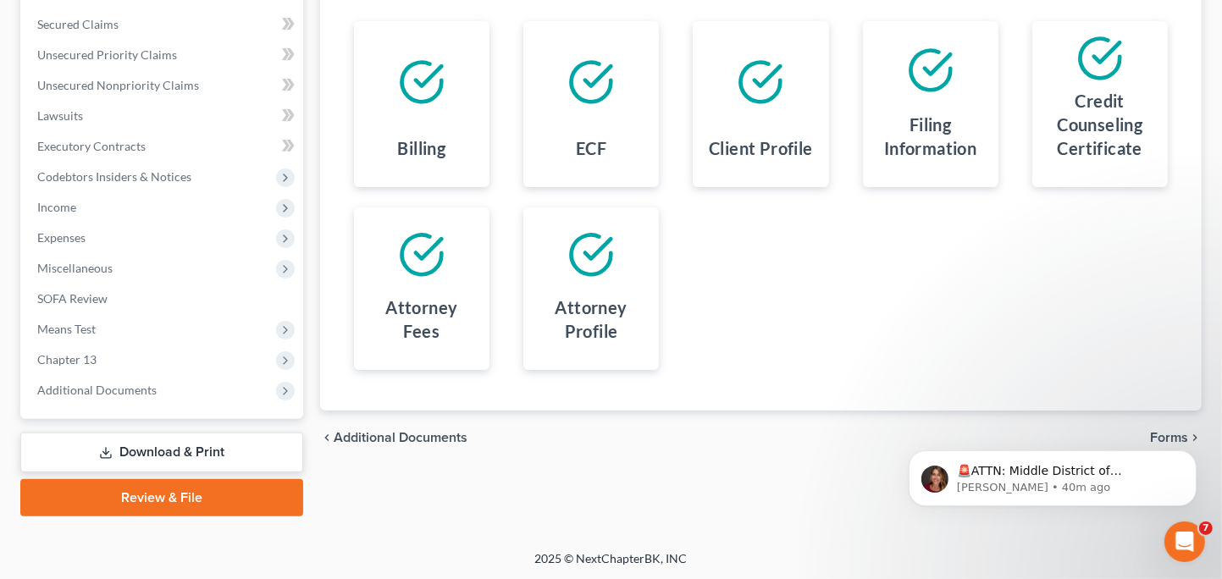
click at [216, 458] on link "Download & Print" at bounding box center [161, 453] width 283 height 40
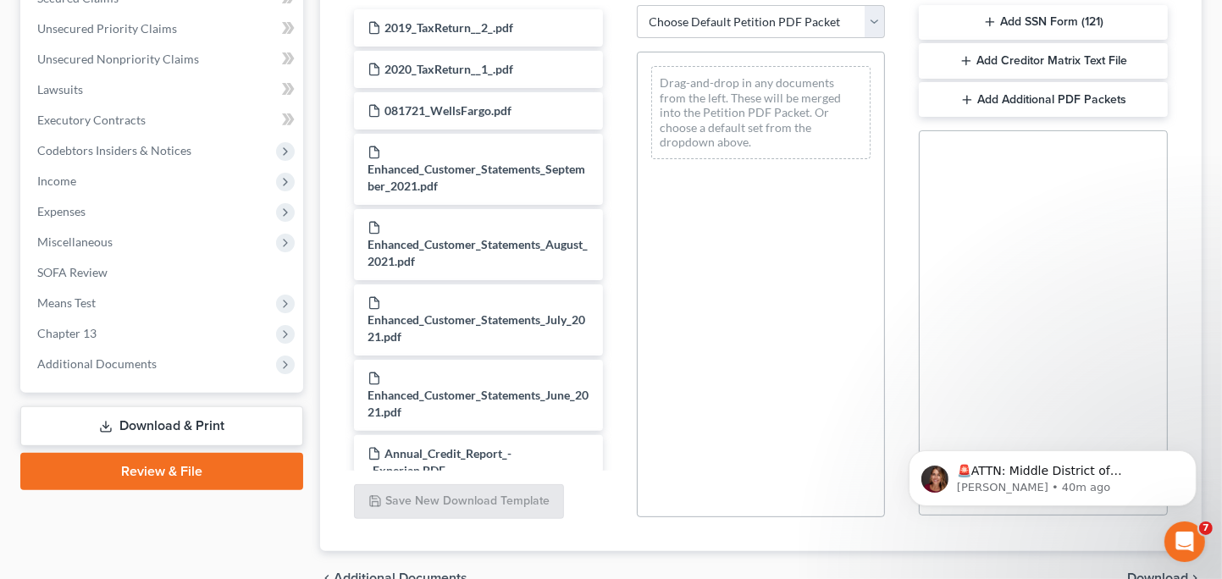
scroll to position [126, 0]
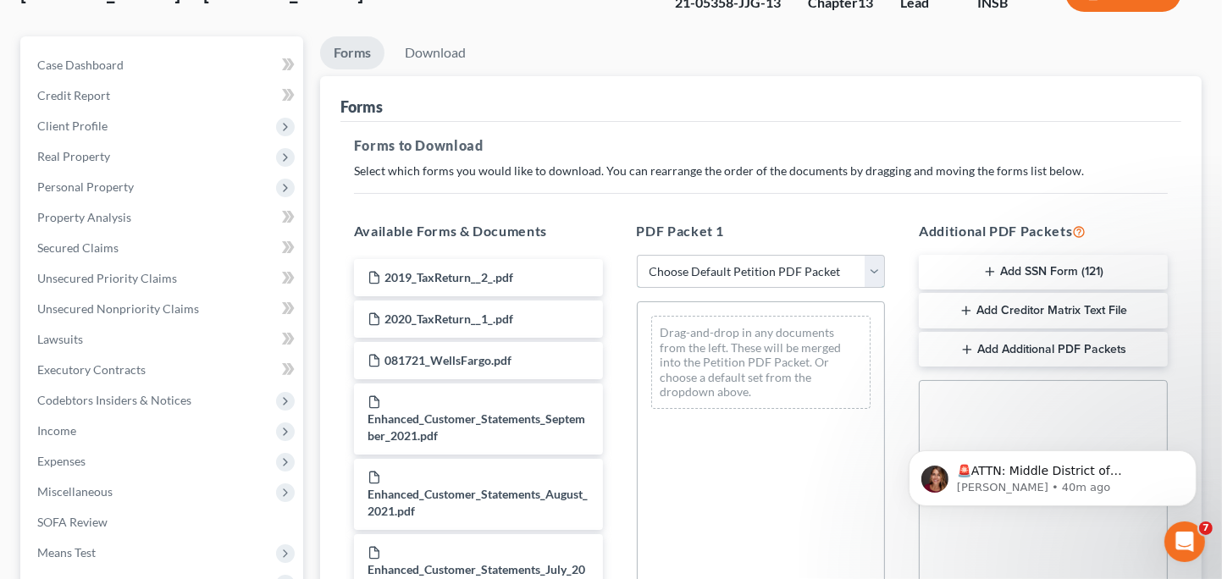
click at [681, 278] on select "Choose Default Petition PDF Packet Complete Bankruptcy Petition (all forms and …" at bounding box center [761, 272] width 249 height 34
select select "2"
click at [637, 255] on select "Choose Default Petition PDF Packet Complete Bankruptcy Petition (all forms and …" at bounding box center [761, 272] width 249 height 34
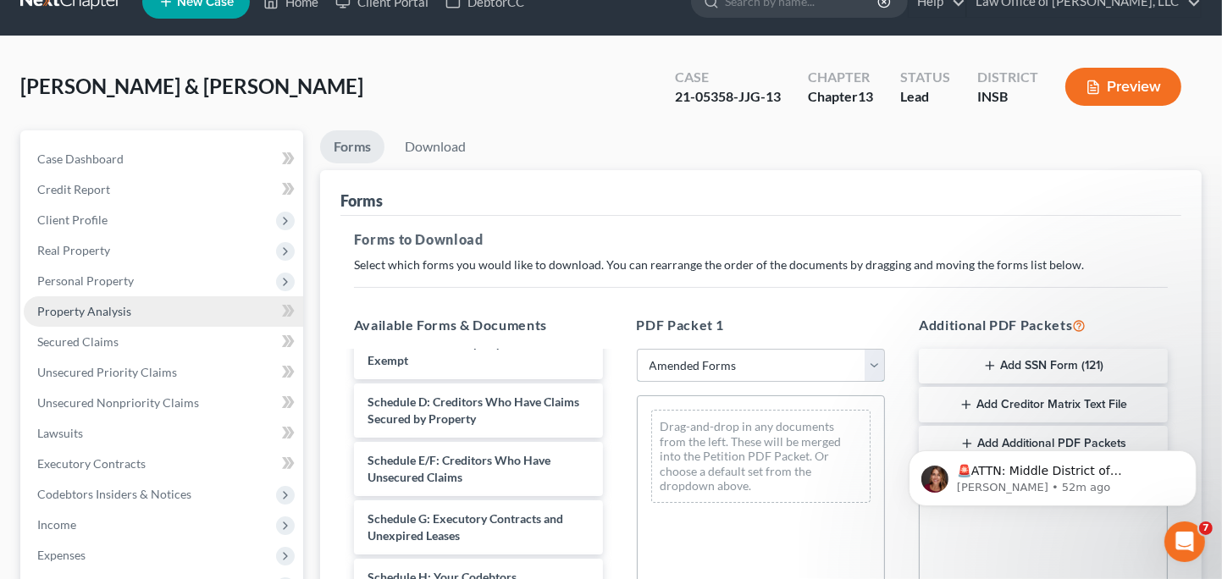
scroll to position [85, 0]
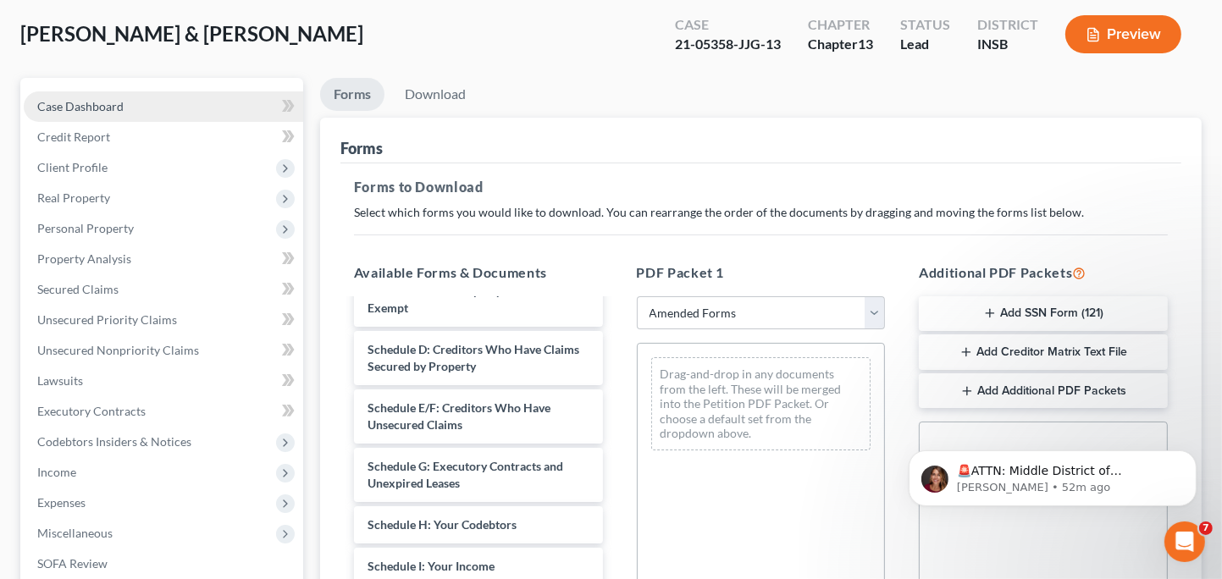
click at [135, 102] on link "Case Dashboard" at bounding box center [163, 106] width 279 height 30
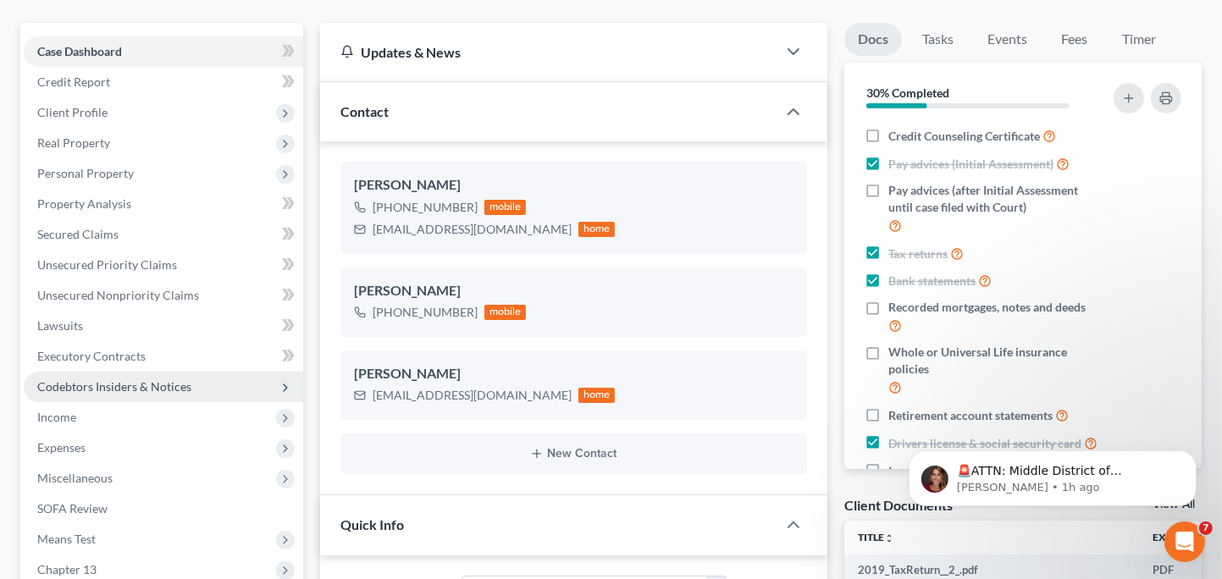
scroll to position [169, 0]
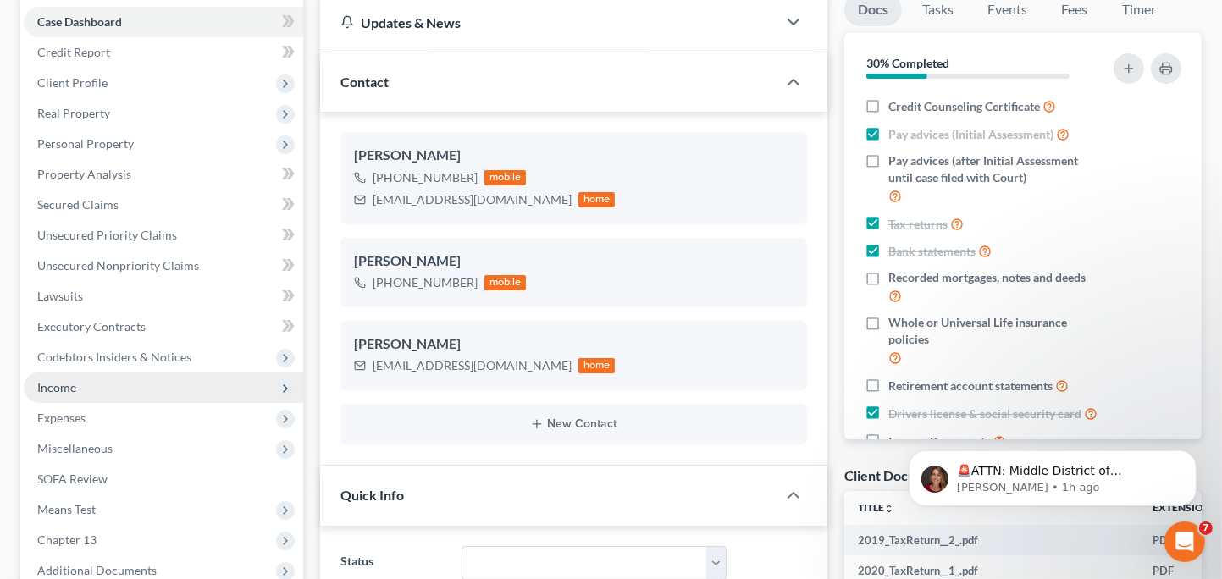
click at [178, 396] on span "Income" at bounding box center [163, 387] width 279 height 30
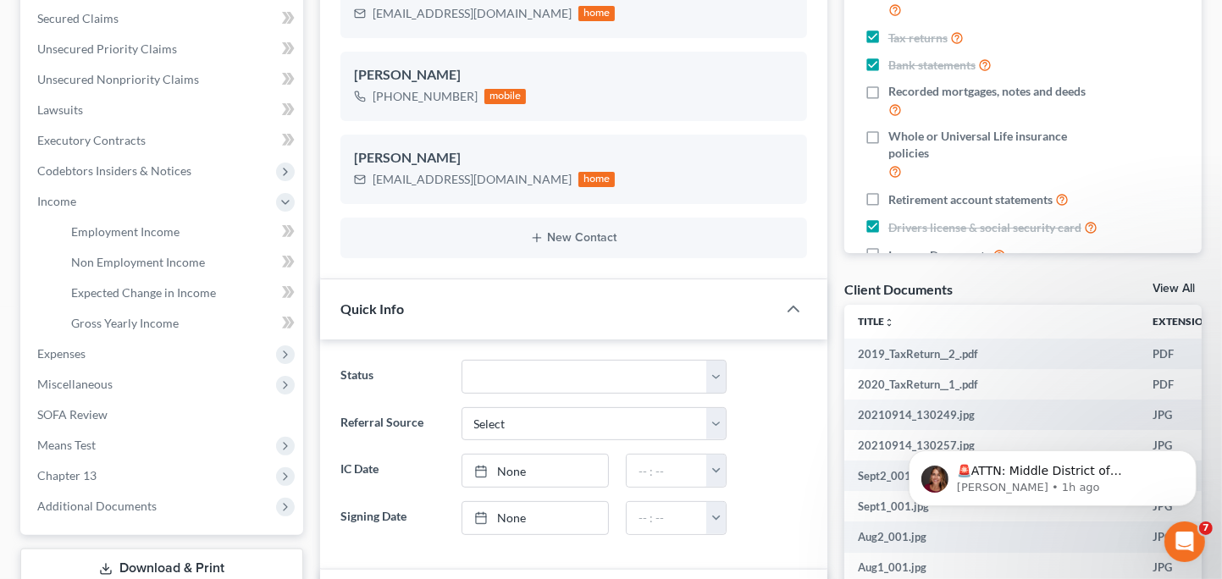
scroll to position [339, 0]
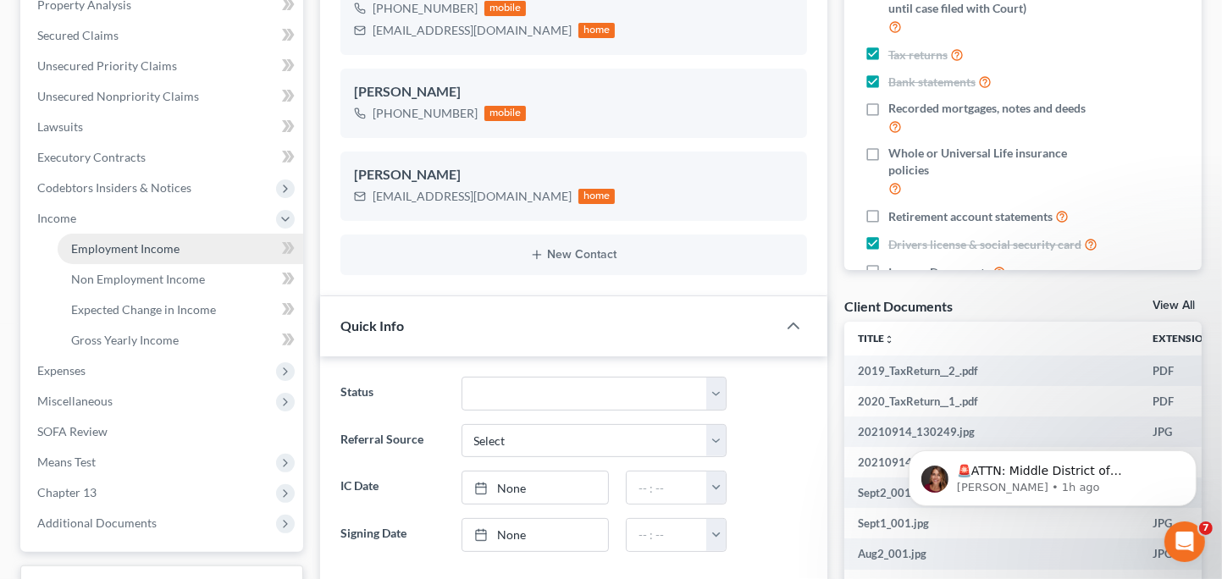
click at [211, 250] on link "Employment Income" at bounding box center [181, 249] width 246 height 30
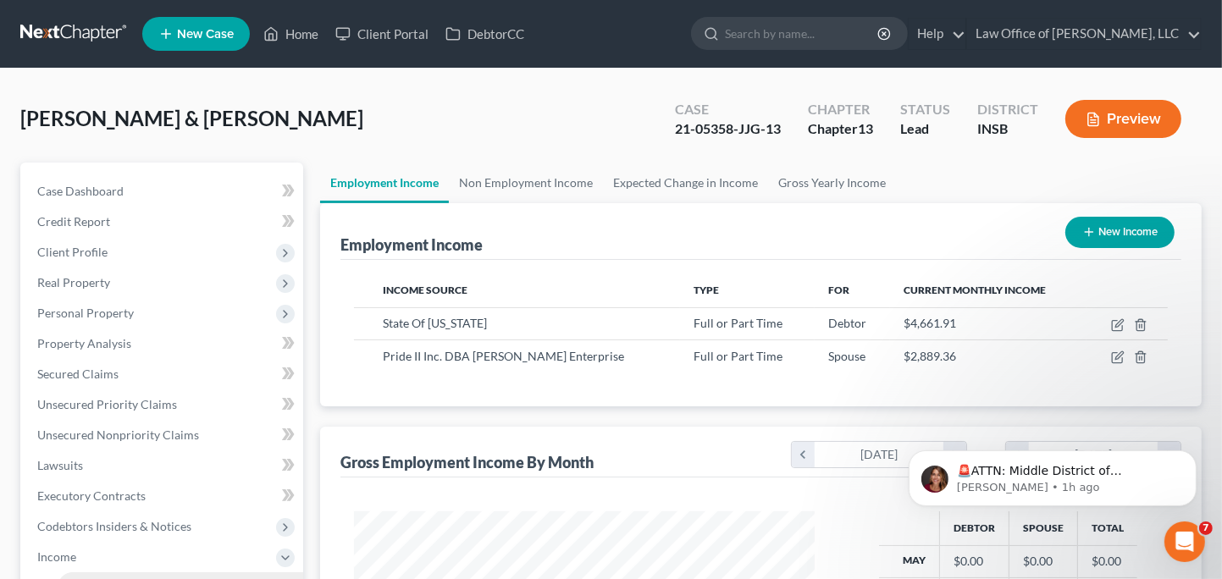
scroll to position [301, 494]
click at [1189, 459] on icon "Dismiss notification" at bounding box center [1190, 454] width 9 height 9
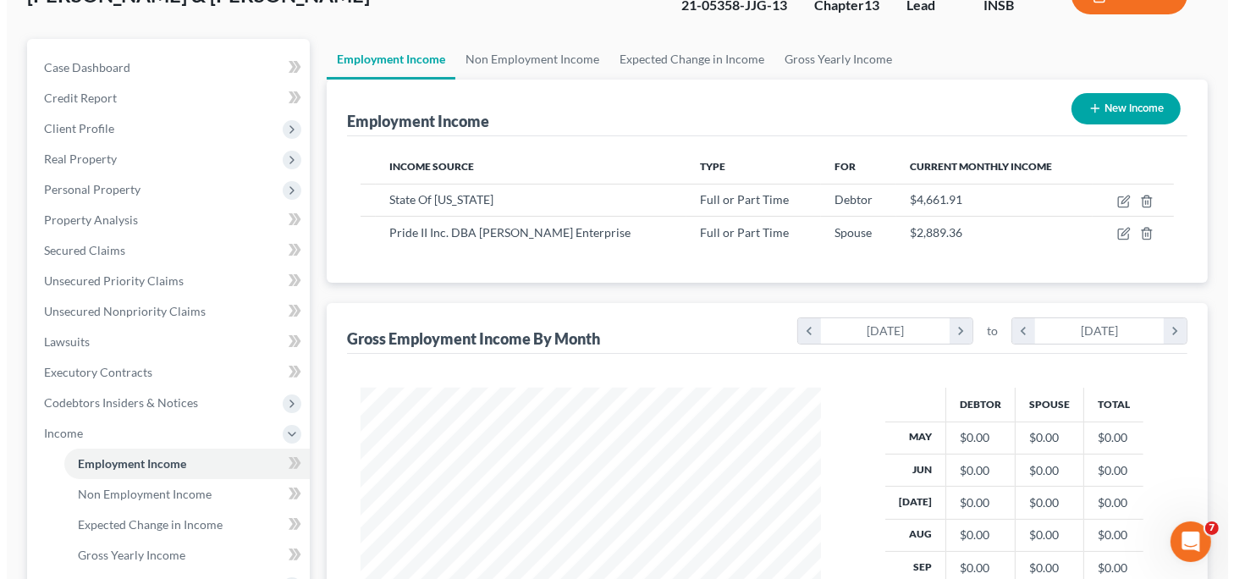
scroll to position [85, 0]
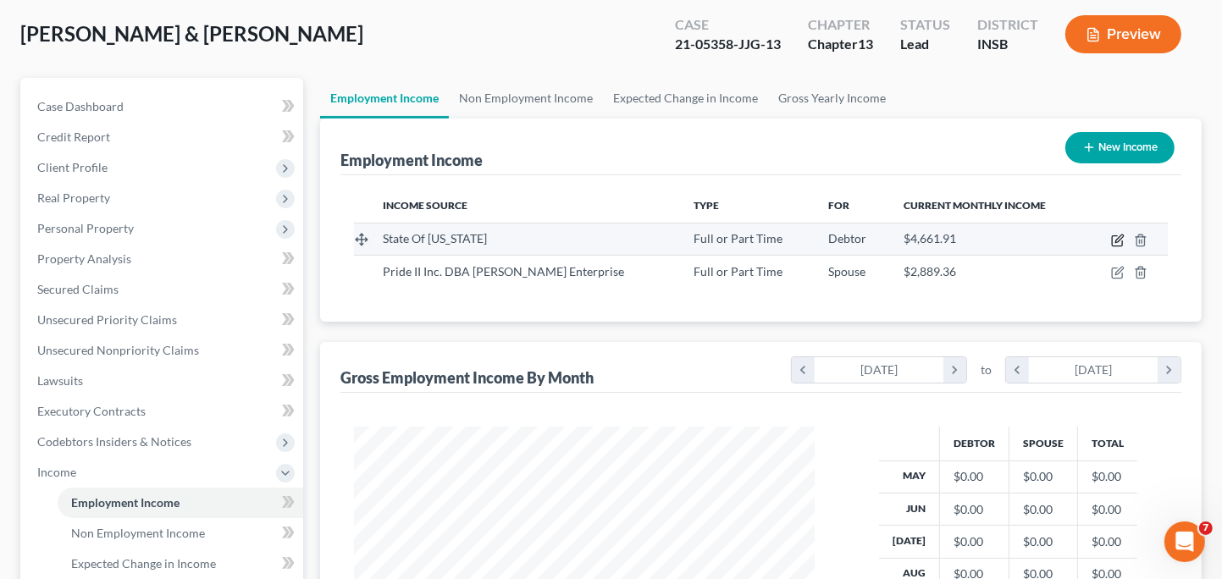
click at [1115, 242] on icon "button" at bounding box center [1119, 239] width 8 height 8
select select "0"
select select "15"
select select "2"
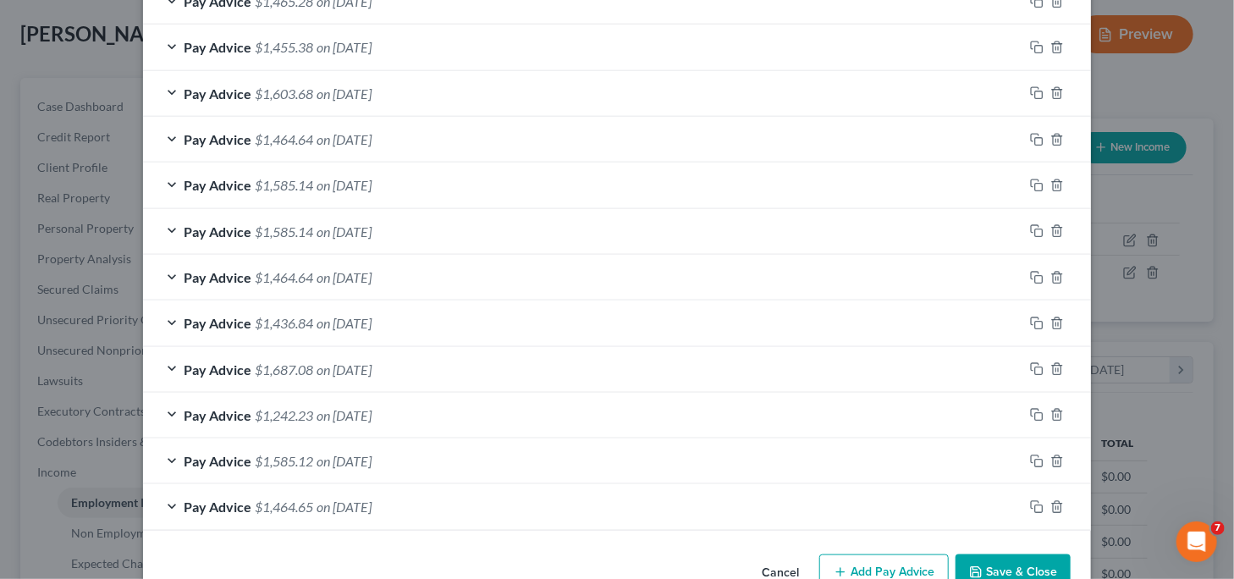
scroll to position [761, 0]
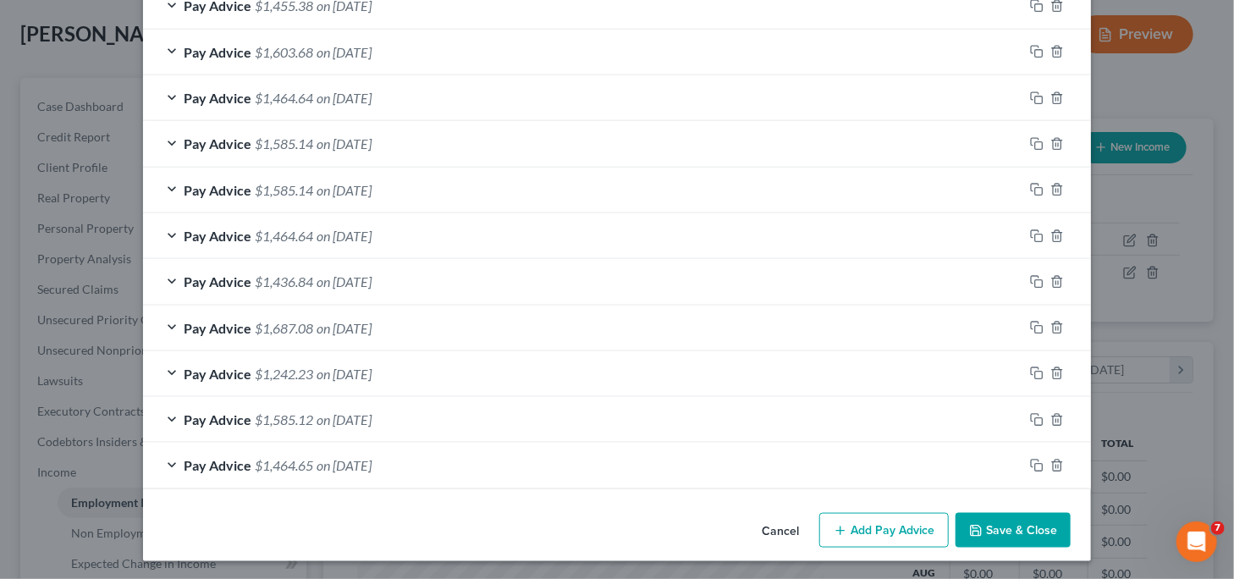
click at [908, 533] on button "Add Pay Advice" at bounding box center [884, 531] width 130 height 36
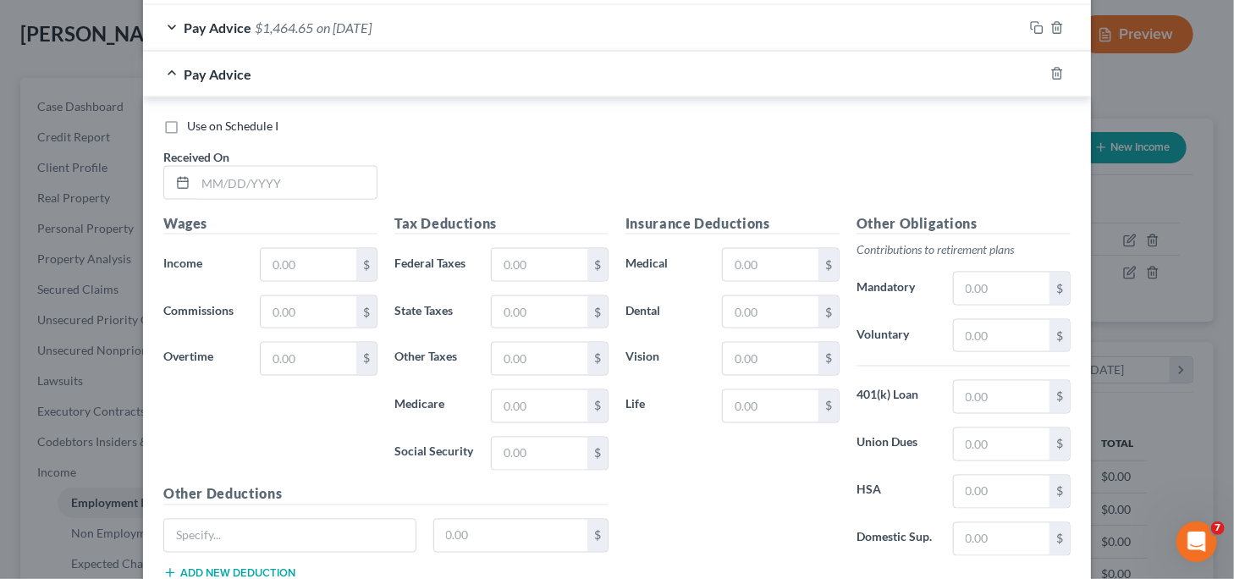
scroll to position [1228, 0]
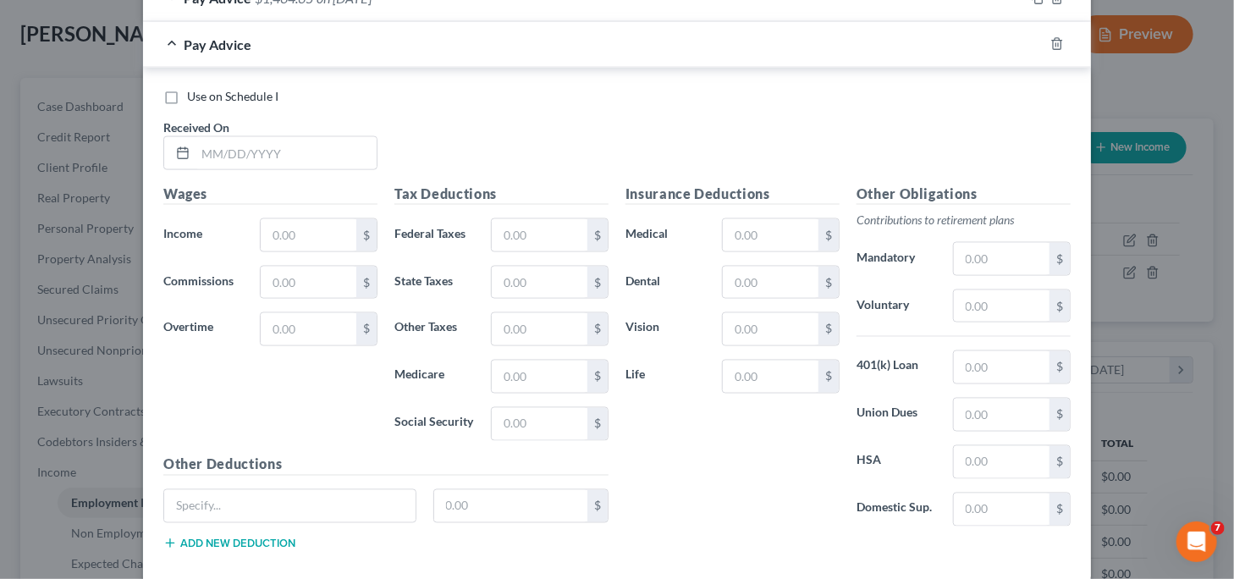
click at [187, 97] on label "Use on Schedule I" at bounding box center [232, 96] width 91 height 17
click at [194, 97] on input "Use on Schedule I" at bounding box center [199, 93] width 11 height 11
checkbox input "true"
click at [261, 160] on input "text" at bounding box center [286, 153] width 181 height 32
type input "[DATE]"
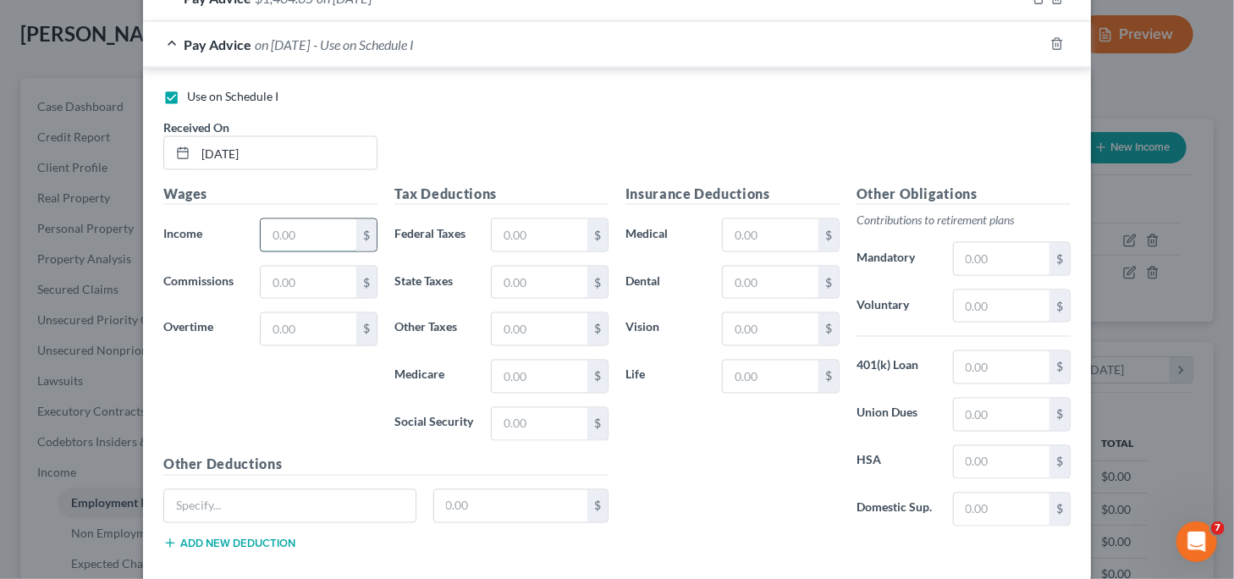
click at [302, 230] on input "text" at bounding box center [309, 235] width 96 height 32
type input "2,704.59"
click at [516, 223] on input "text" at bounding box center [540, 235] width 96 height 32
type input "209.09"
type input "76.80"
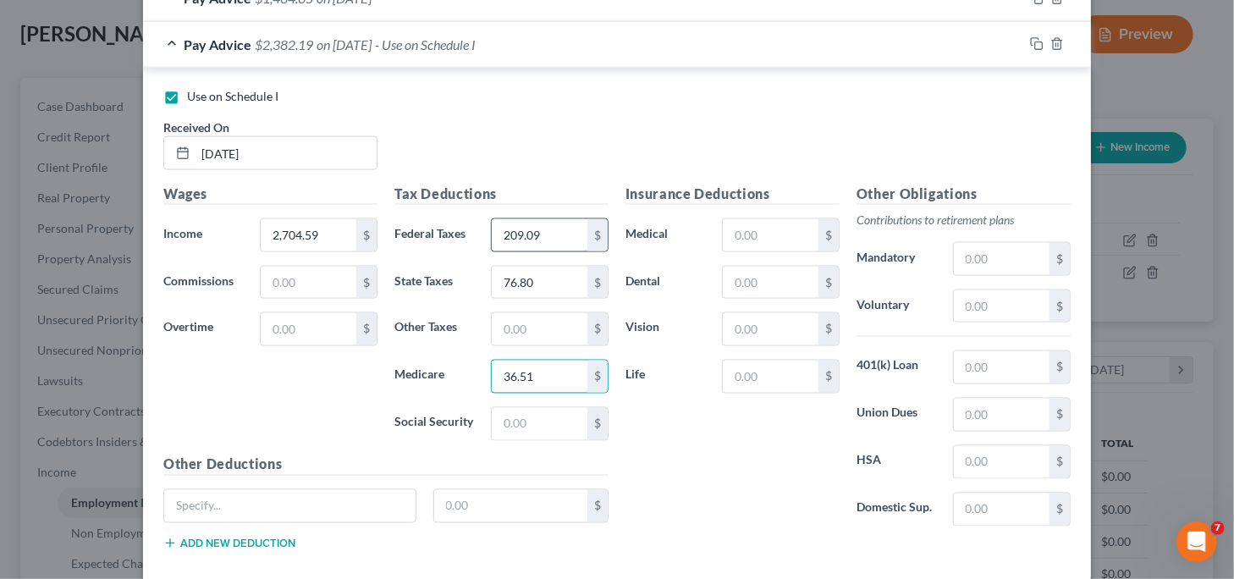
type input "36.51"
type input "156.12"
click at [534, 336] on input "text" at bounding box center [540, 329] width 96 height 32
type input "42.81"
click at [646, 444] on div "Insurance Deductions Medical $ Dental $ Vision $ Life $" at bounding box center [732, 362] width 231 height 356
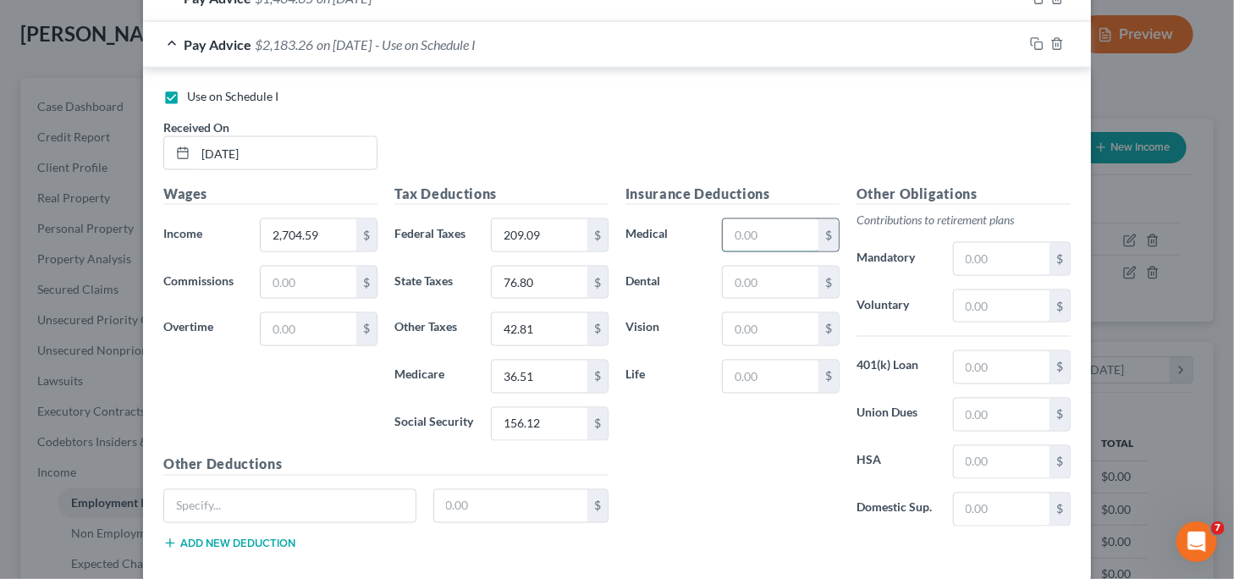
click at [764, 239] on input "text" at bounding box center [771, 235] width 96 height 32
type input "127.94"
type input "3.42"
type input "3.36"
click at [1010, 450] on input "text" at bounding box center [1002, 462] width 96 height 32
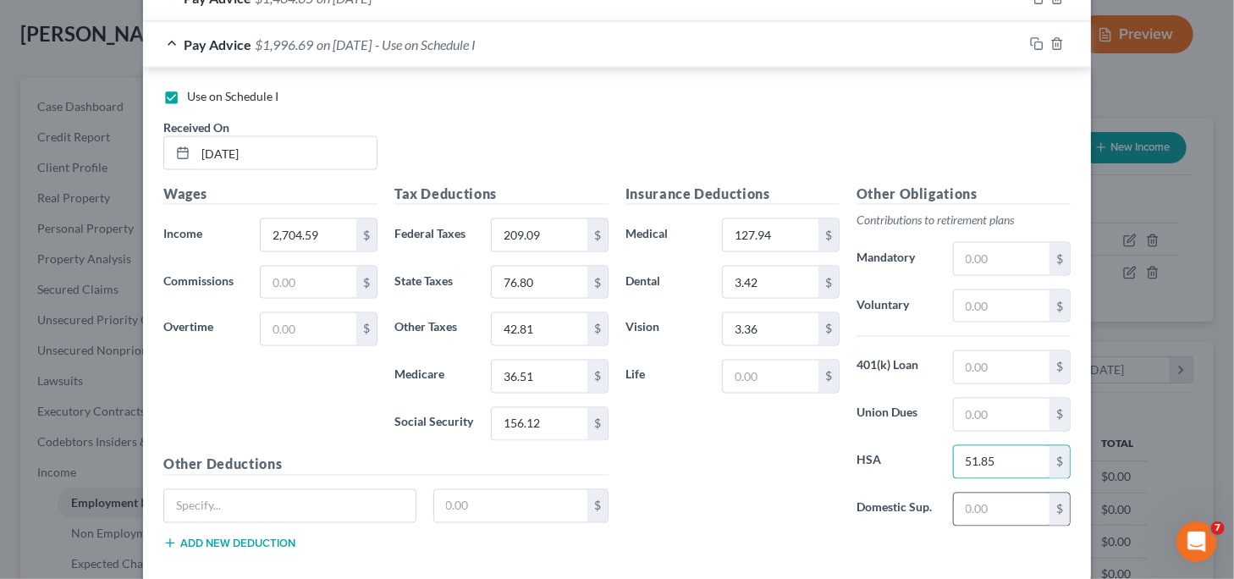
type input "51.85"
click at [996, 504] on input "text" at bounding box center [1002, 510] width 96 height 32
click at [124, 422] on div "Edit Income Source × Employment Type * Select Full or [DEMOGRAPHIC_DATA] Employ…" at bounding box center [617, 289] width 1234 height 579
